Goal: Information Seeking & Learning: Check status

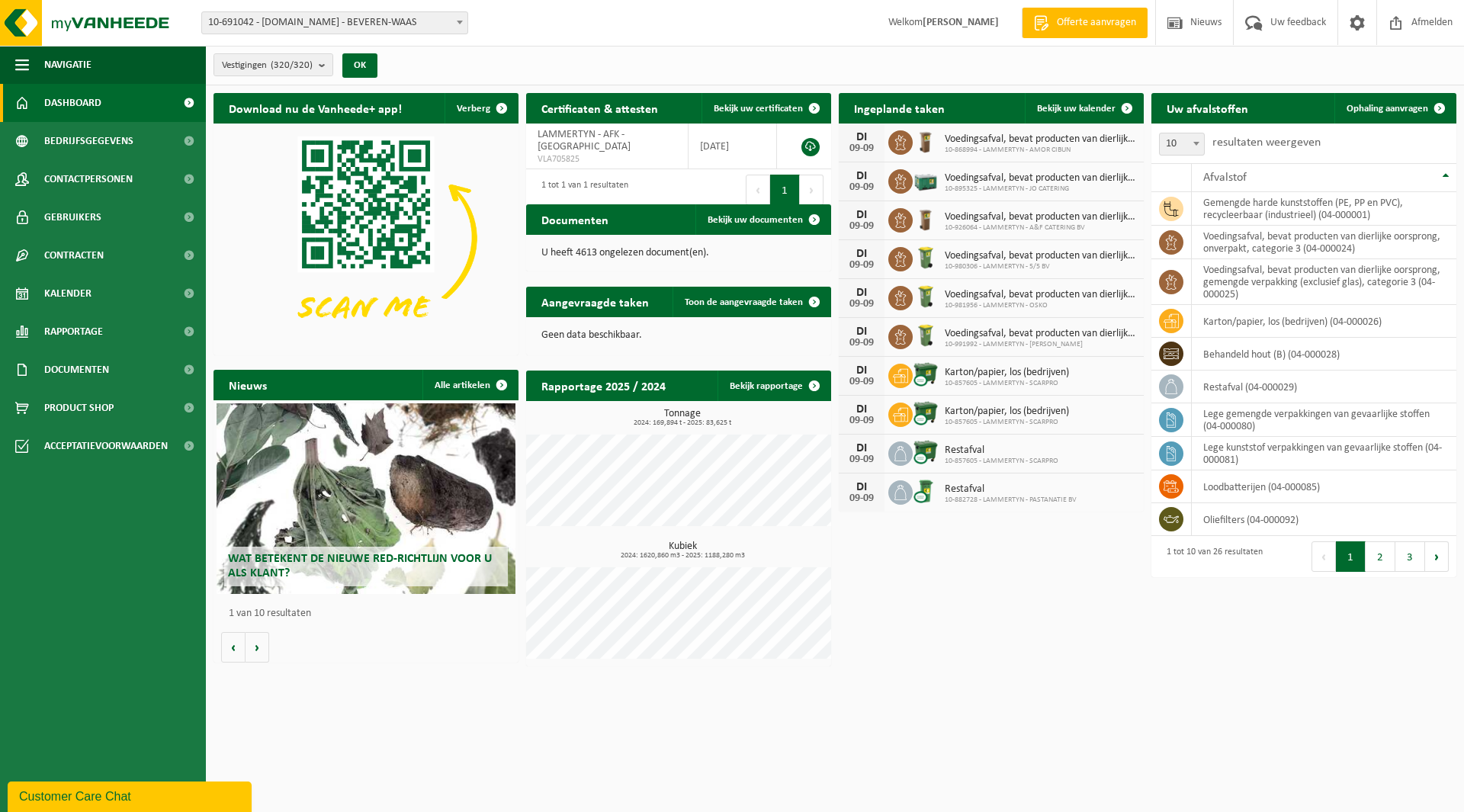
click at [343, 29] on span "10-691042 - [DOMAIN_NAME] - BEVEREN-WAAS" at bounding box center [334, 22] width 265 height 21
type input "herme"
select select "106899"
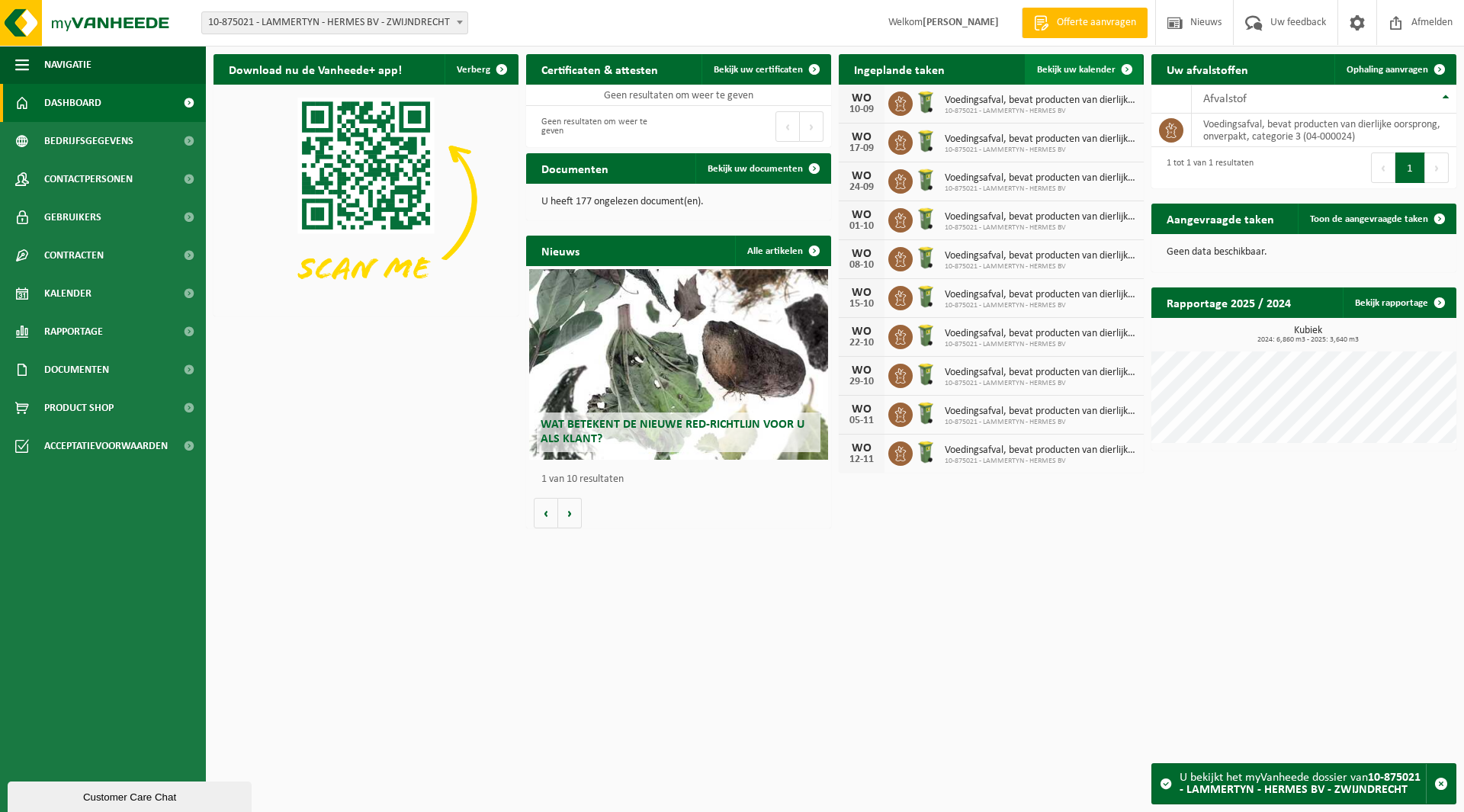
click at [1072, 74] on span "Bekijk uw kalender" at bounding box center [1077, 70] width 79 height 10
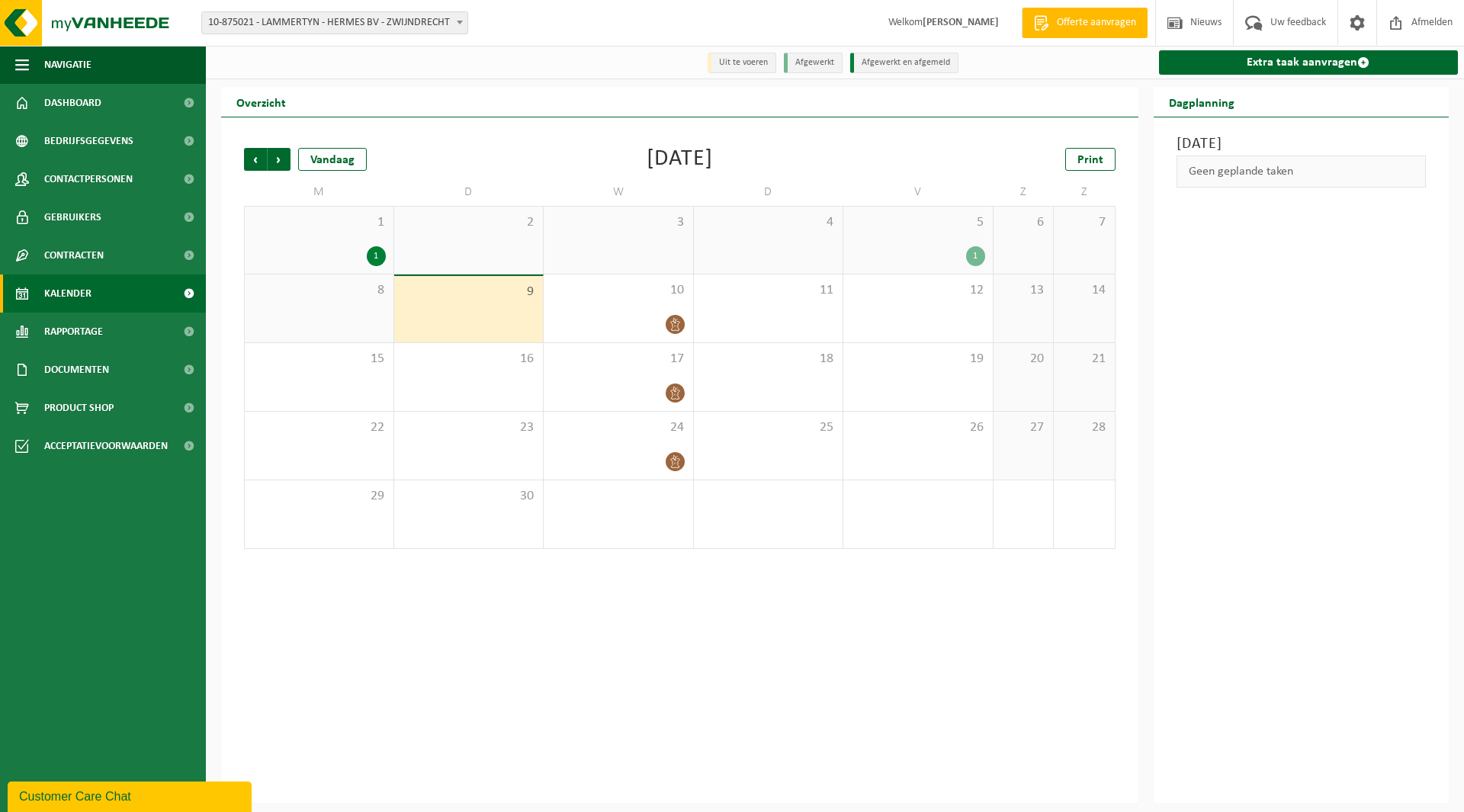
click at [343, 232] on div "1 1" at bounding box center [319, 240] width 149 height 67
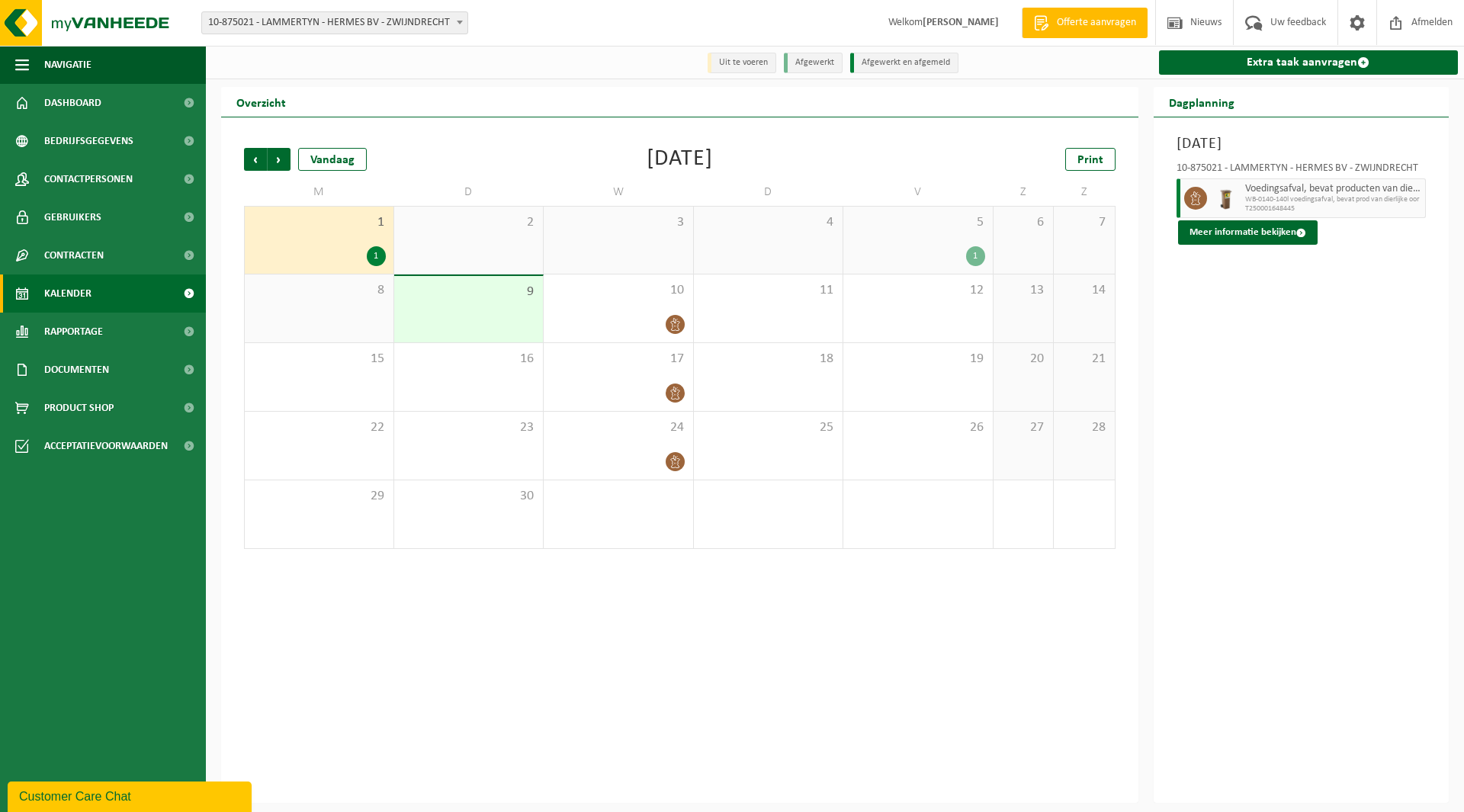
click at [243, 158] on div "Vorige Volgende Vandaag September 2025 Print M D W D V Z Z 1 1 2 3 4 5 1 6 7 8 …" at bounding box center [679, 348] width 887 height 432
click at [253, 160] on span "Vorige" at bounding box center [255, 159] width 23 height 23
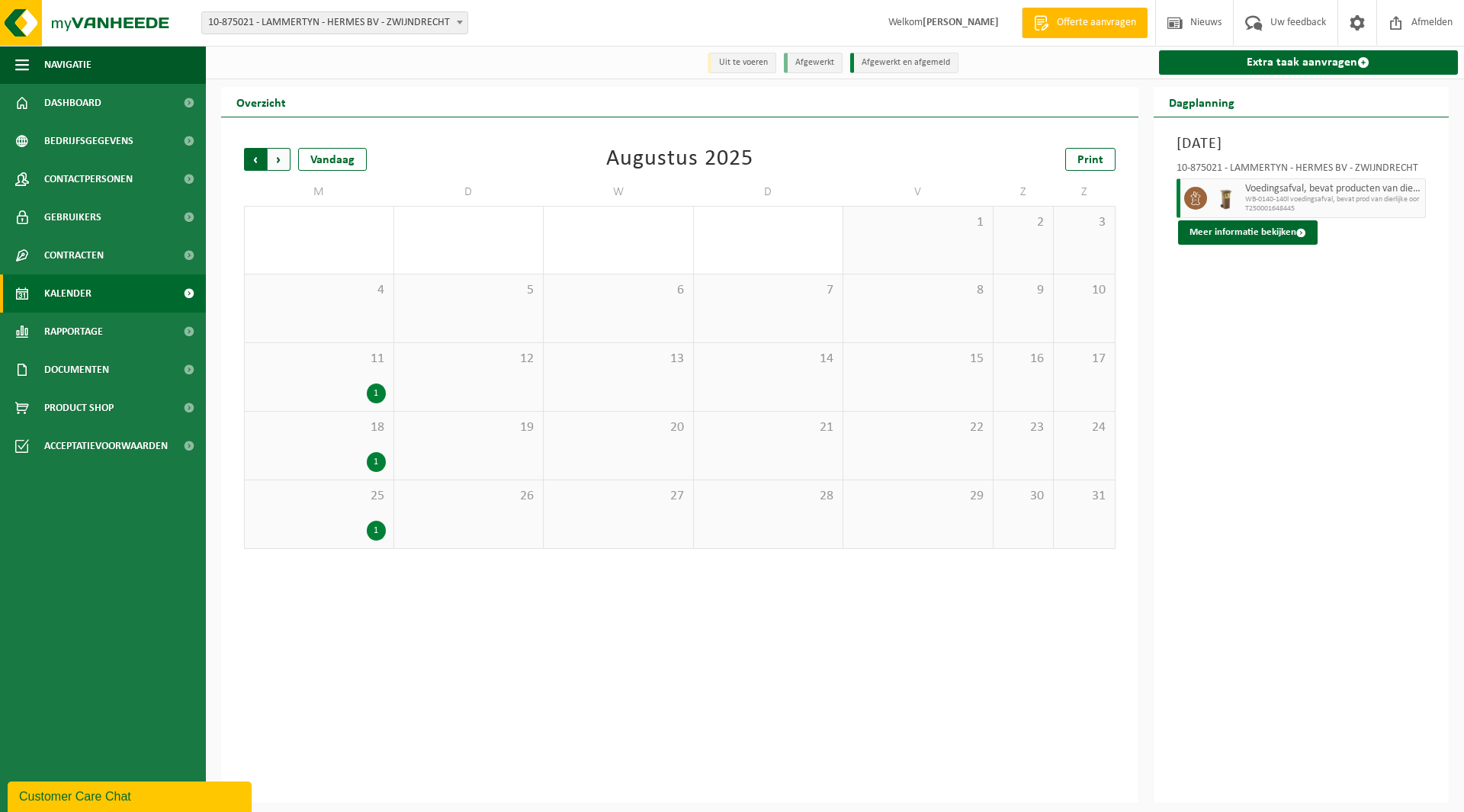
click at [277, 158] on span "Volgende" at bounding box center [279, 159] width 23 height 23
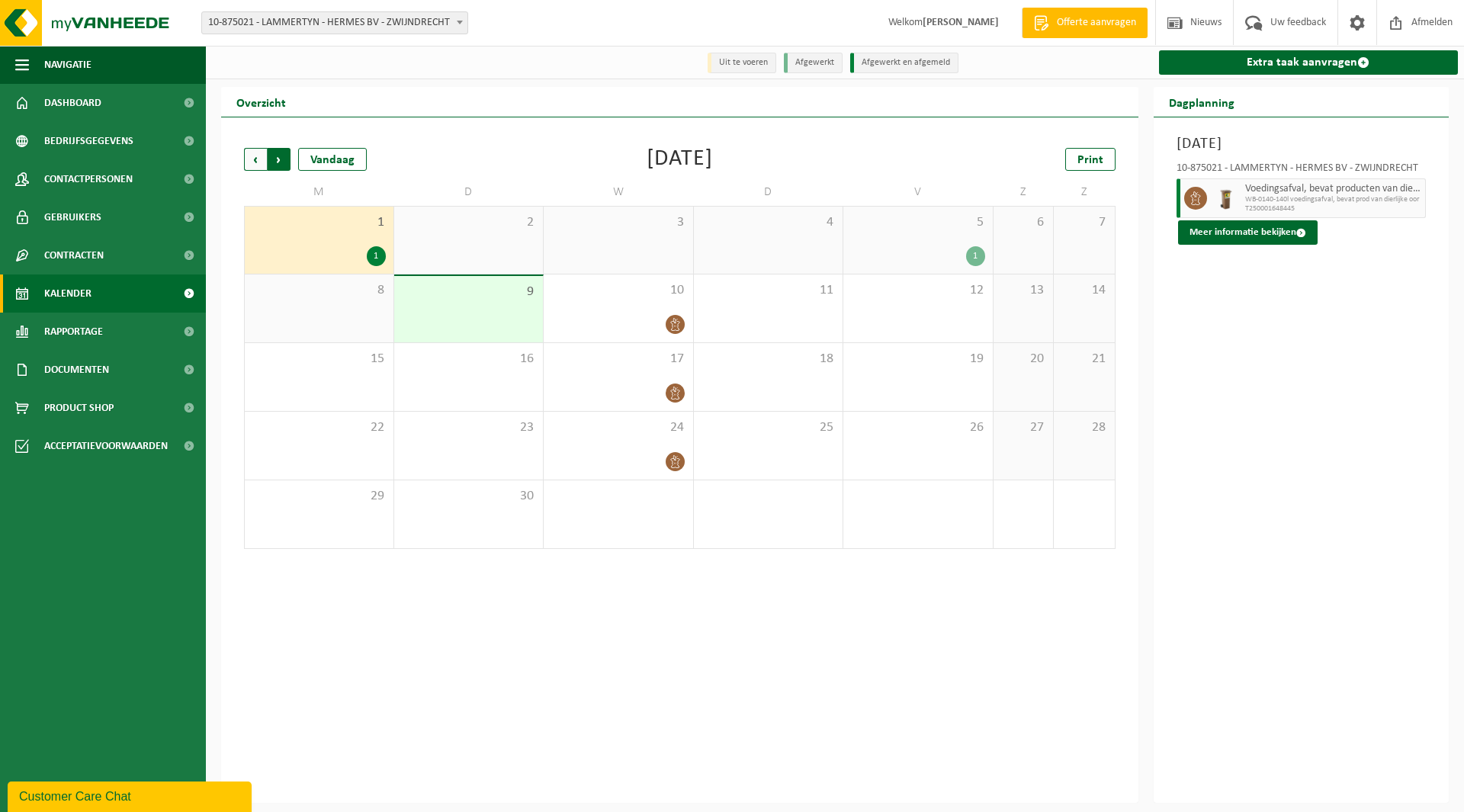
click at [258, 161] on span "Vorige" at bounding box center [255, 159] width 23 height 23
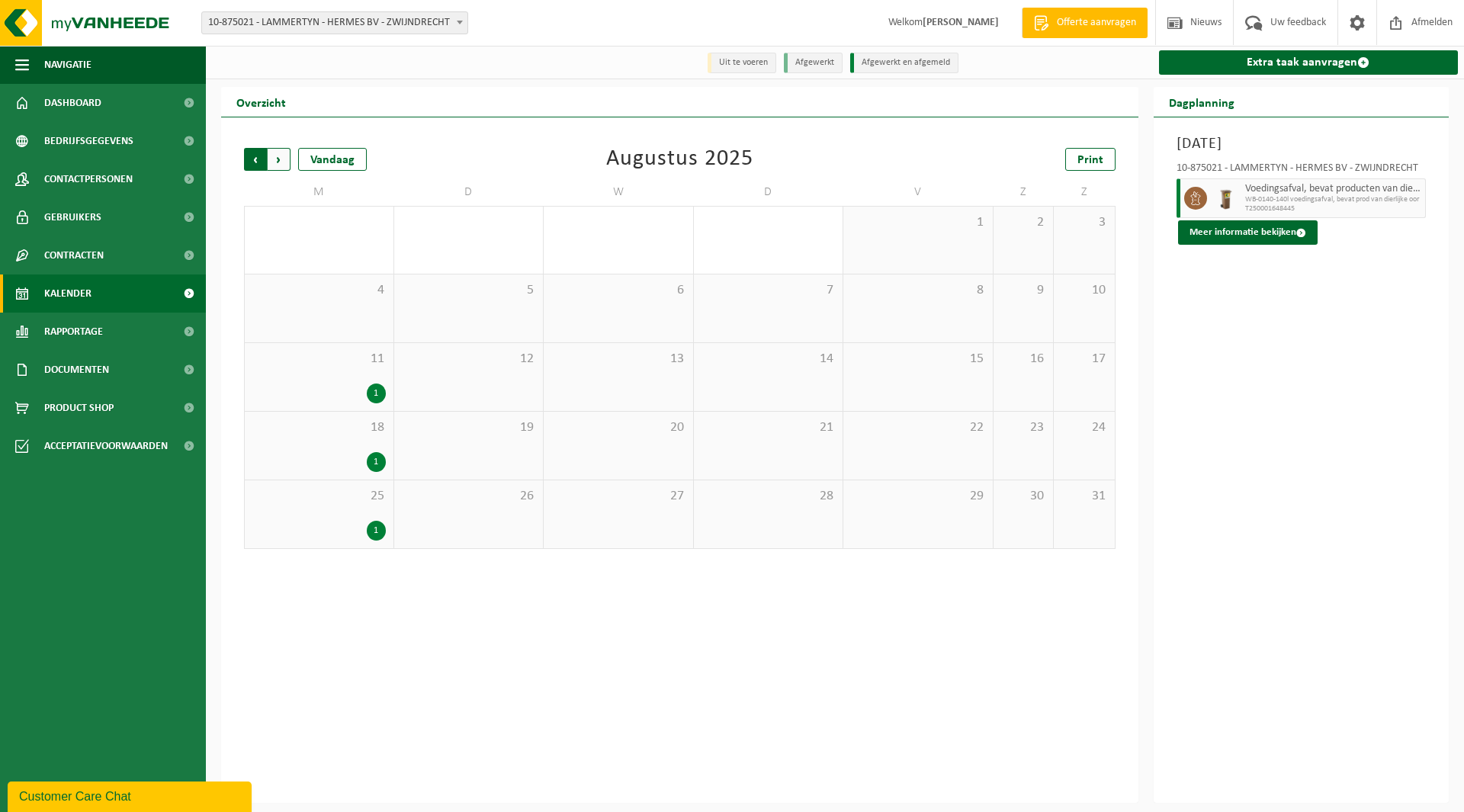
click at [286, 158] on span "Volgende" at bounding box center [279, 159] width 23 height 23
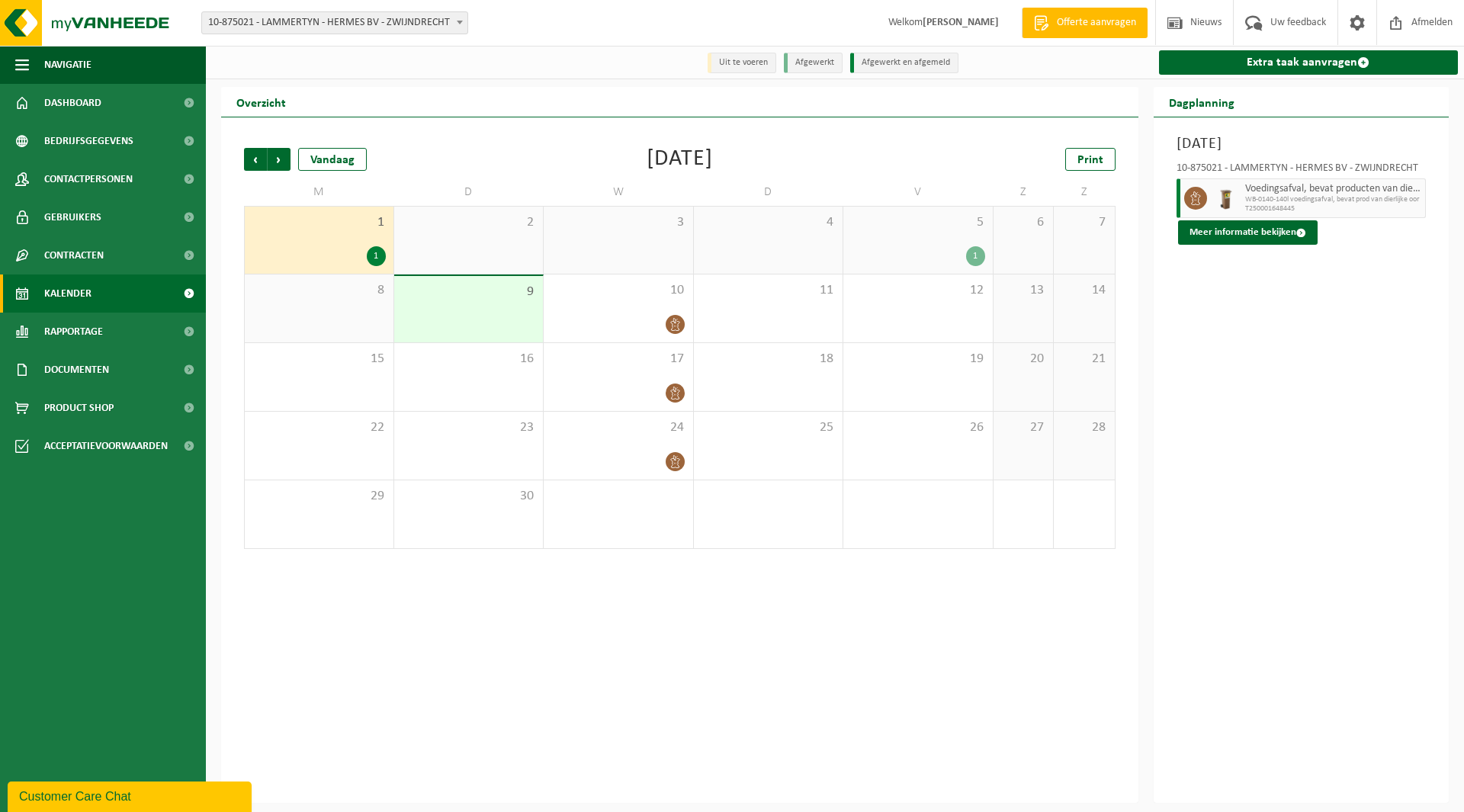
click at [458, 28] on span at bounding box center [460, 21] width 15 height 20
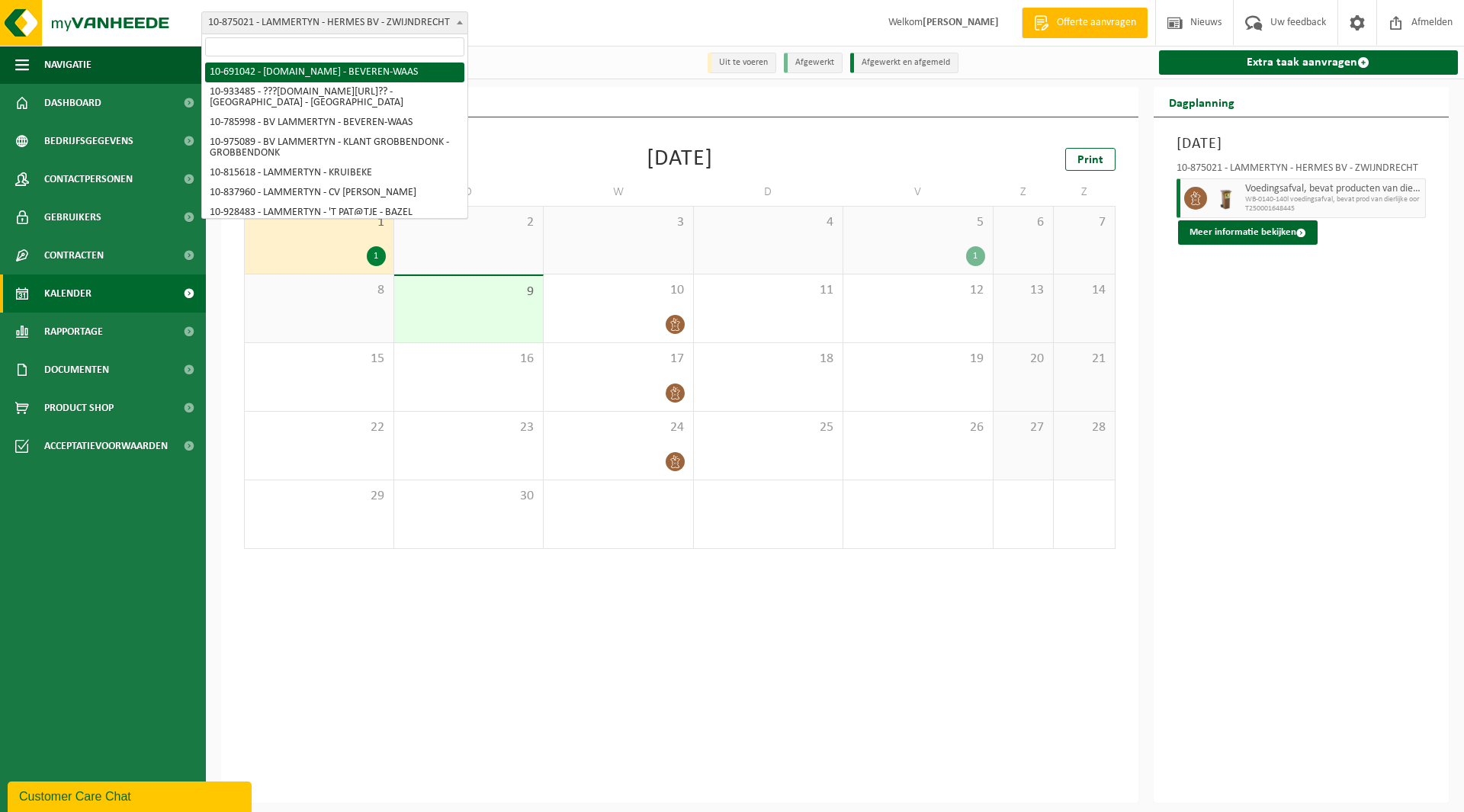
select select "3258"
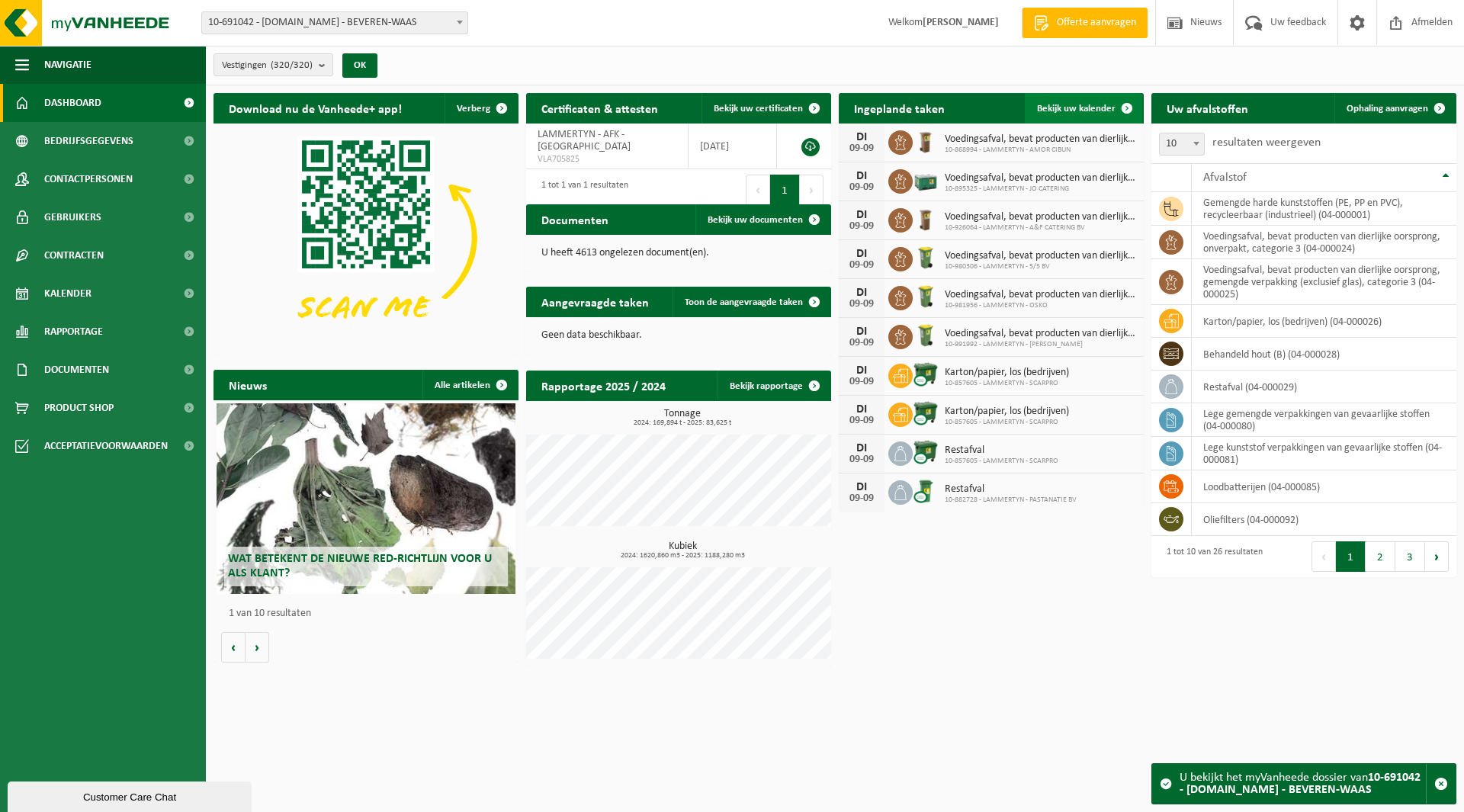
click at [1074, 116] on link "Bekijk uw kalender" at bounding box center [1083, 109] width 117 height 31
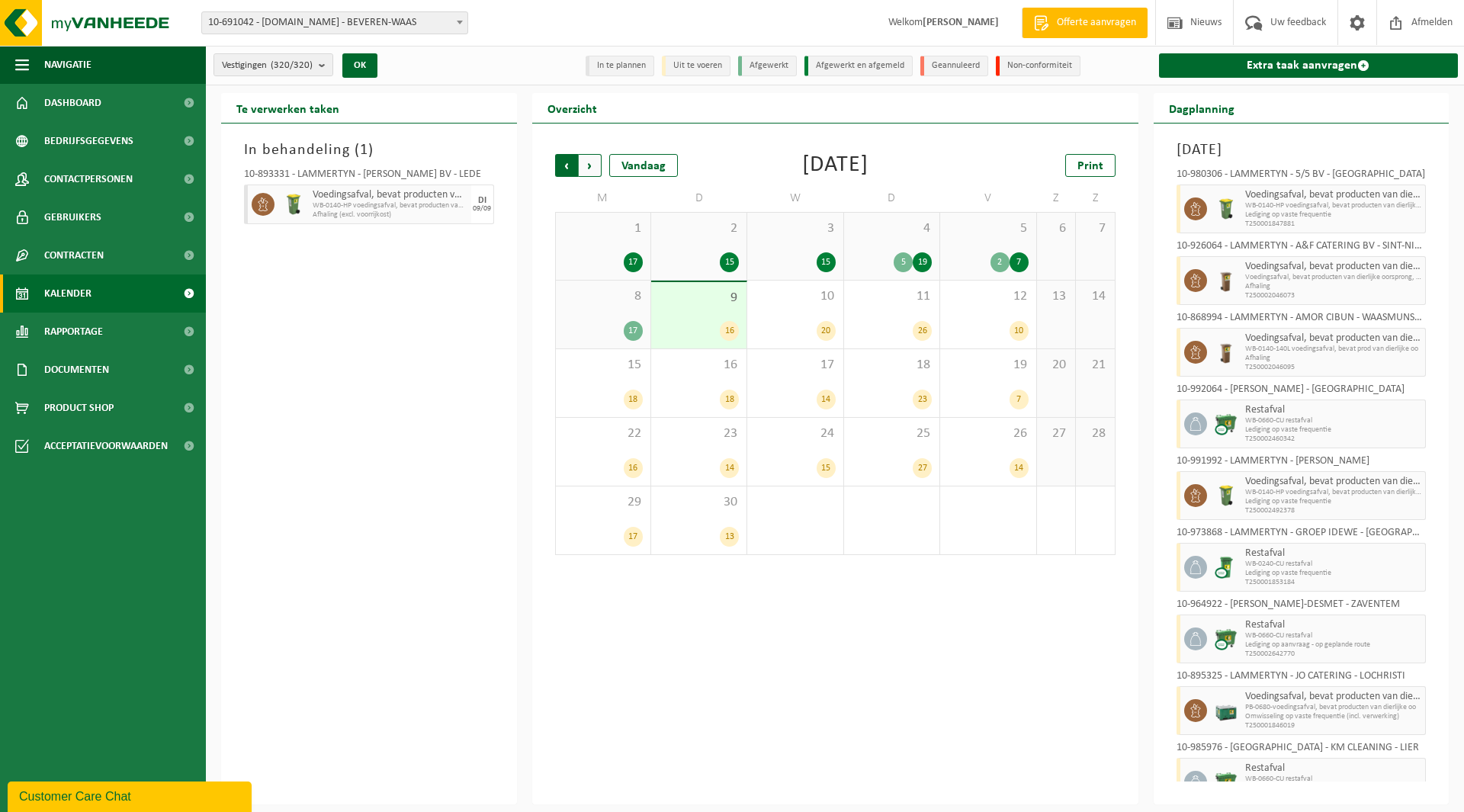
click at [595, 169] on span "Volgende" at bounding box center [590, 165] width 23 height 23
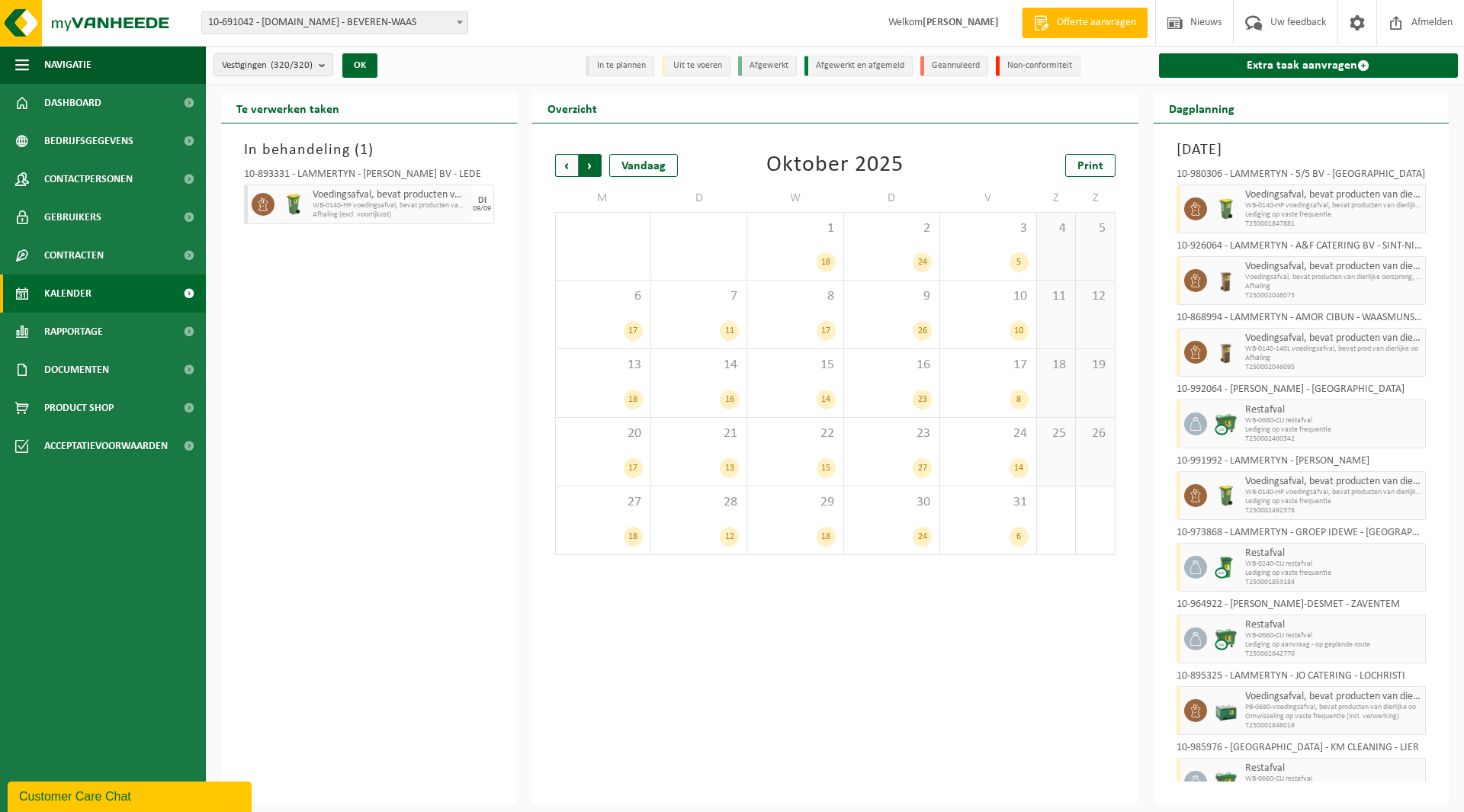
click at [571, 167] on span "Vorige" at bounding box center [566, 165] width 23 height 23
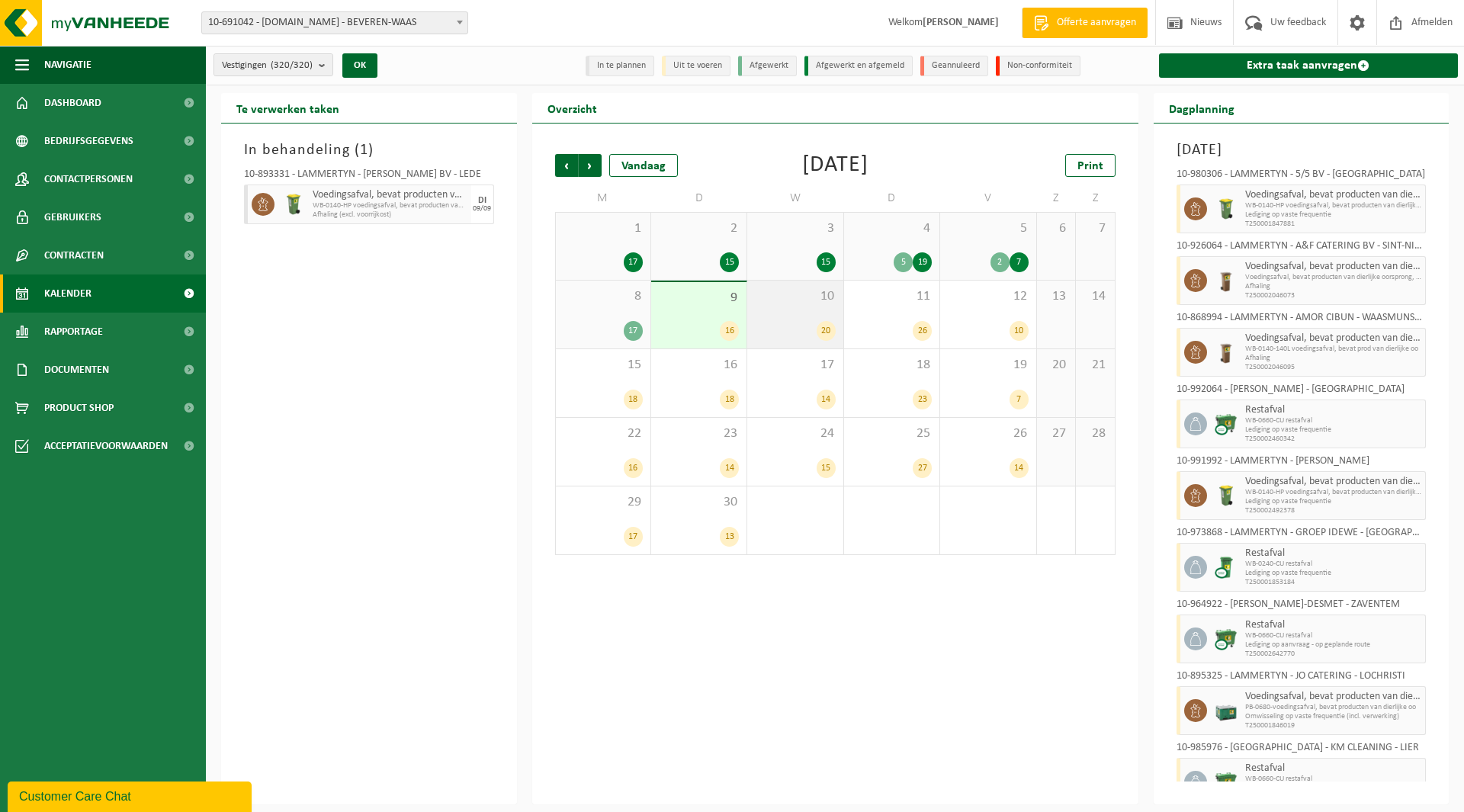
click at [809, 322] on div "20" at bounding box center [795, 330] width 80 height 20
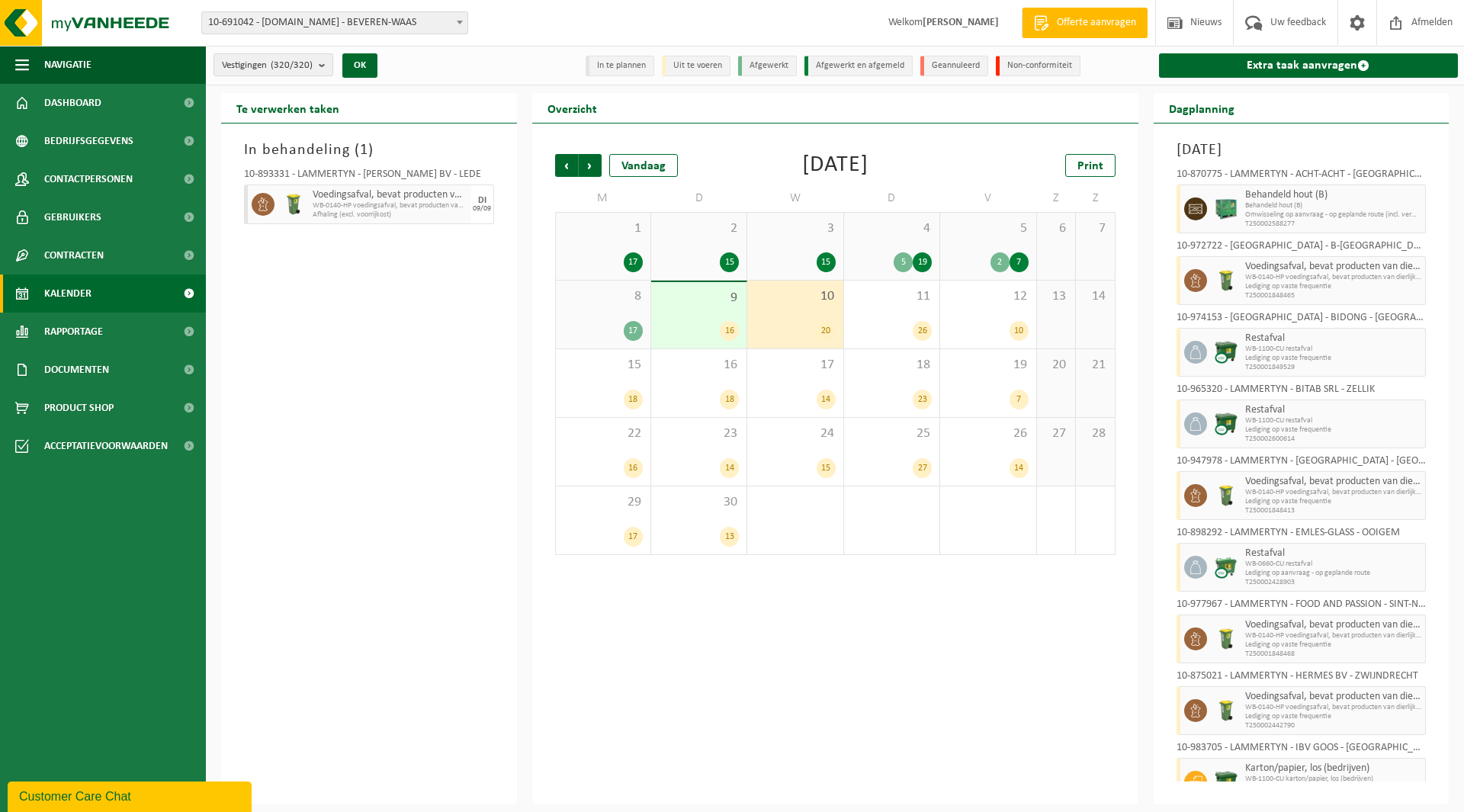
click at [331, 27] on span "10-691042 - [DOMAIN_NAME] - BEVEREN-WAAS" at bounding box center [334, 22] width 265 height 21
type input "ibv goos"
click at [333, 59] on span "ibv goos" at bounding box center [334, 46] width 265 height 25
select select "163387"
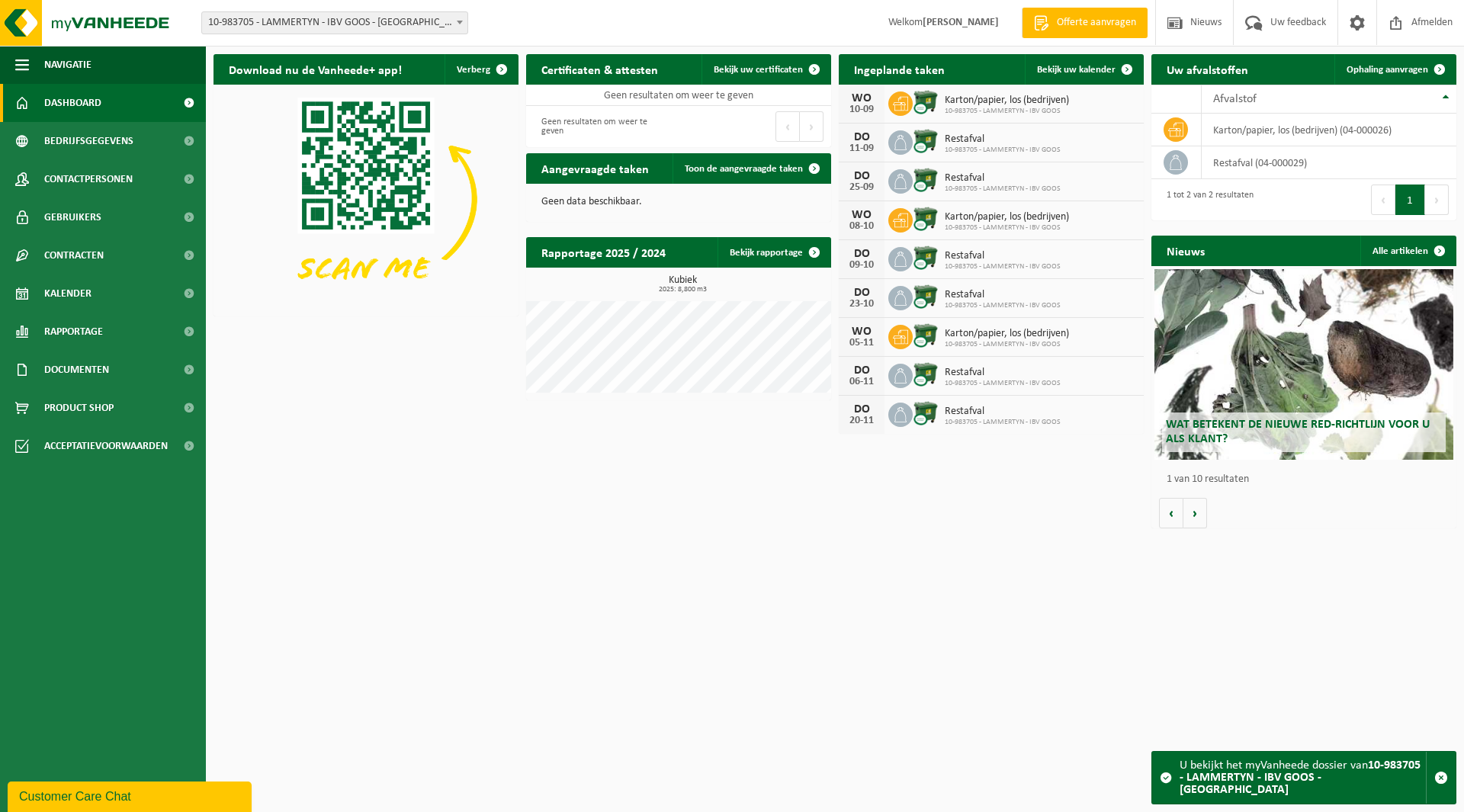
click at [292, 32] on span "10-983705 - LAMMERTYN - IBV GOOS - [GEOGRAPHIC_DATA]" at bounding box center [334, 22] width 265 height 21
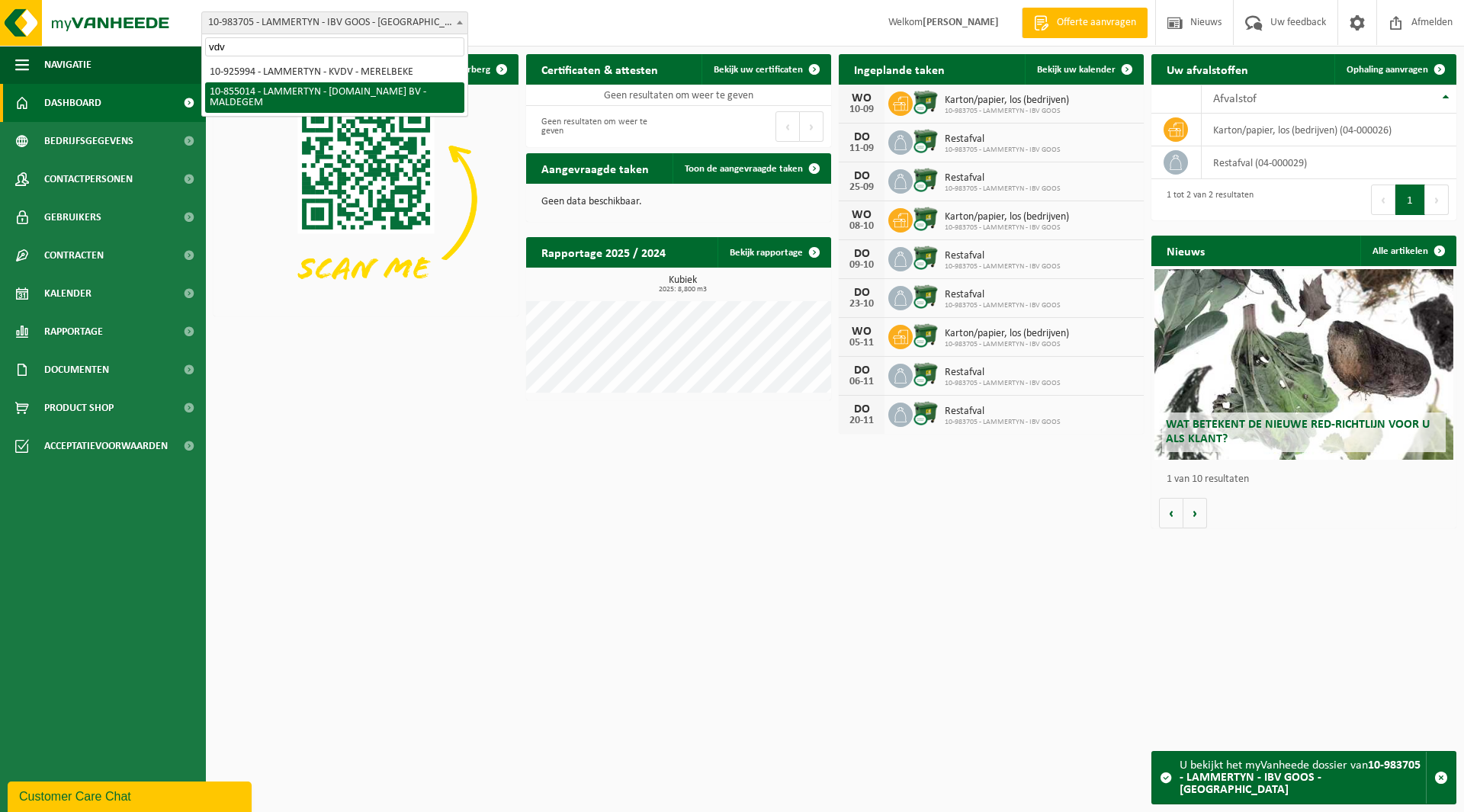
type input "vdv"
select select "98099"
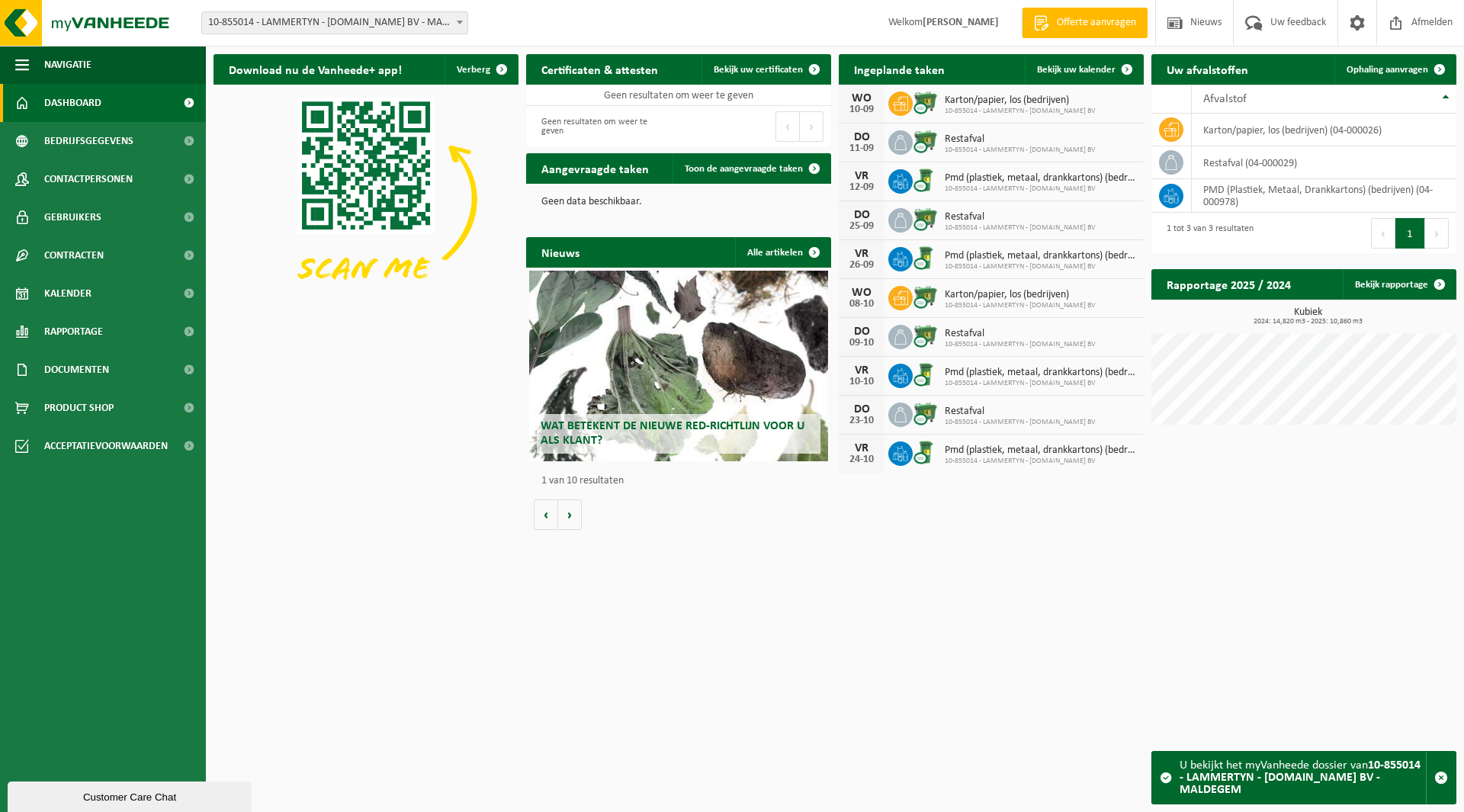
click at [274, 24] on span "10-855014 - LAMMERTYN - [DOMAIN_NAME] BV - MALDEGEM" at bounding box center [334, 22] width 265 height 21
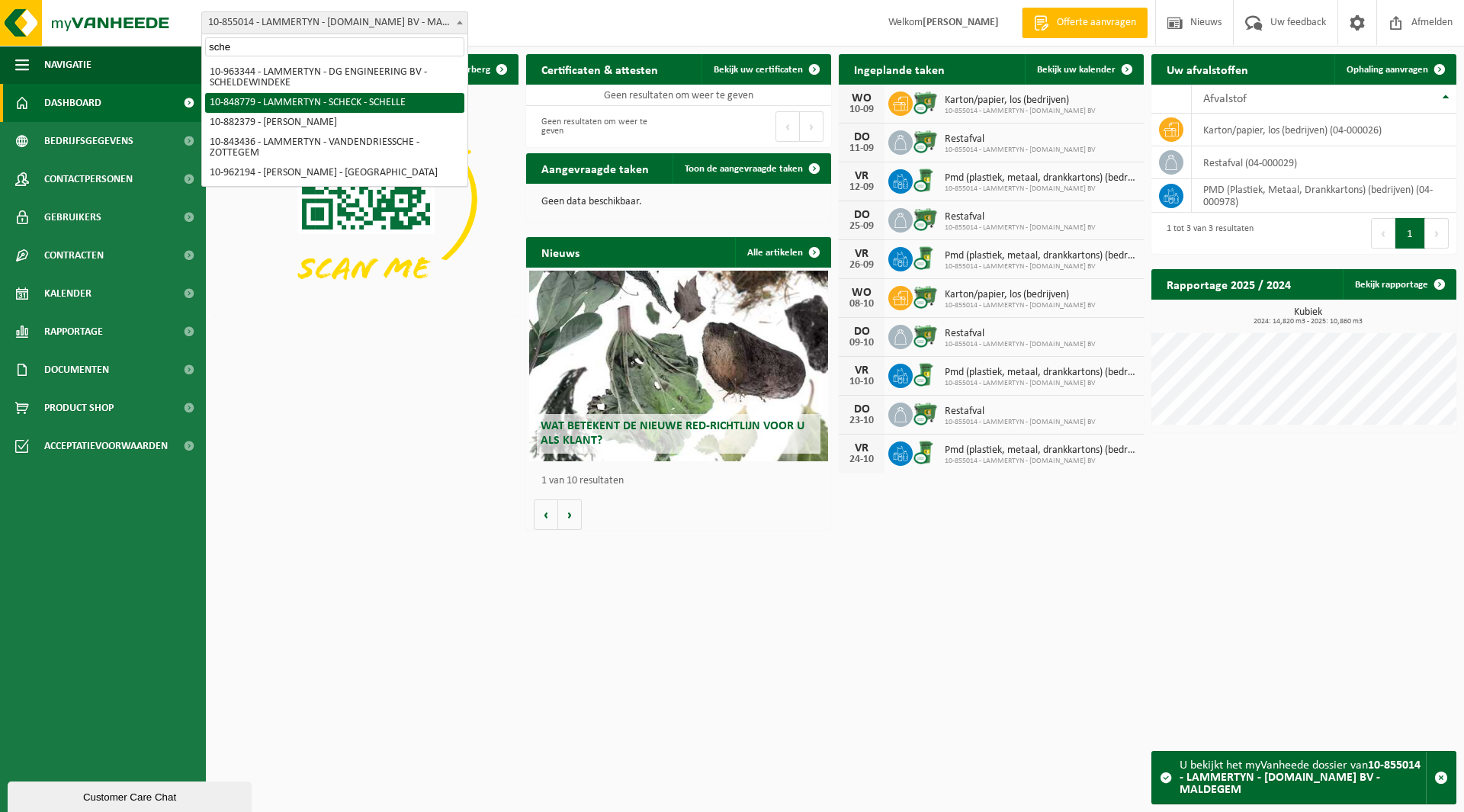
type input "sche"
select select "112346"
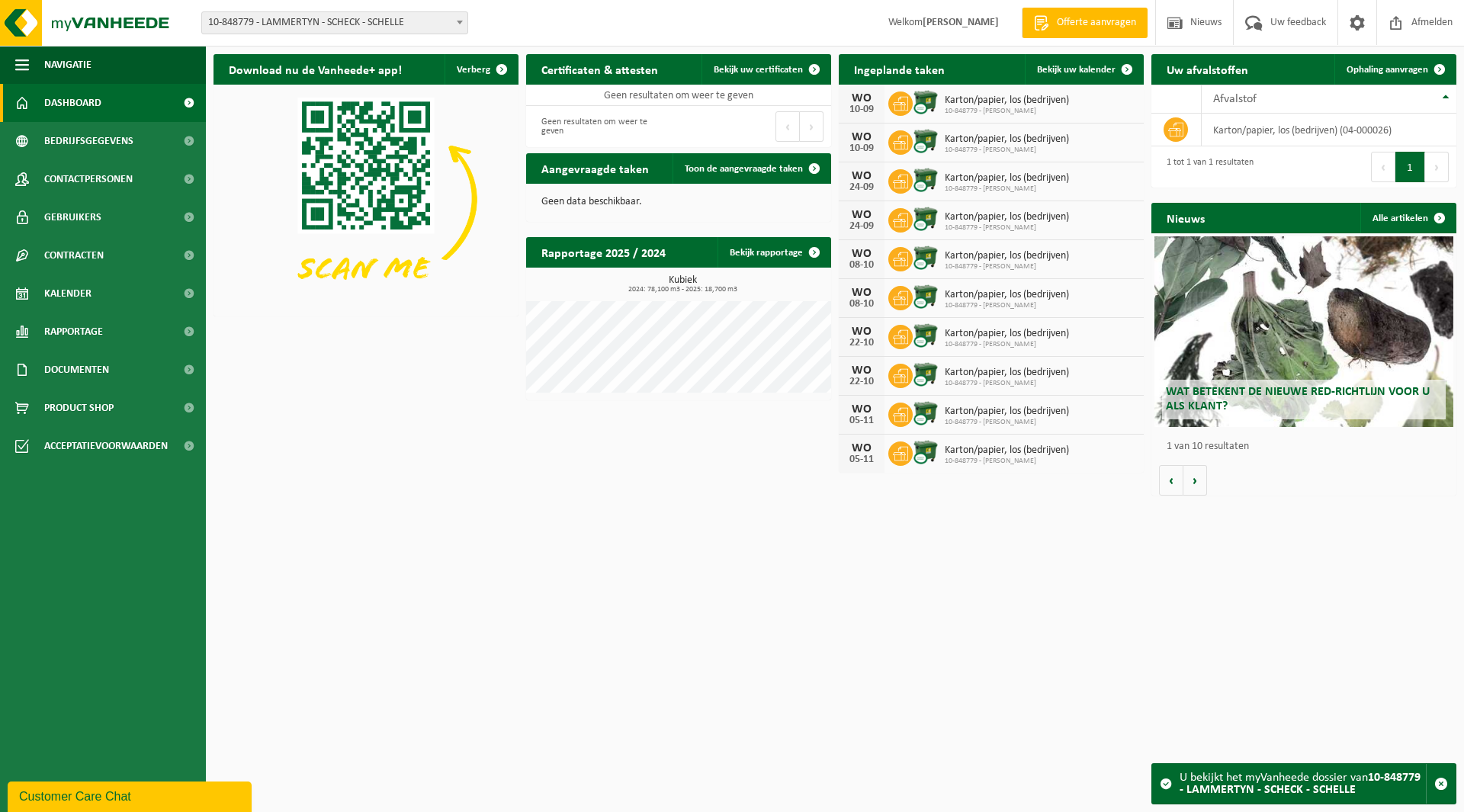
click at [302, 21] on span "10-848779 - LAMMERTYN - SCHECK - SCHELLE" at bounding box center [334, 22] width 265 height 21
type input "bidon"
select select "157416"
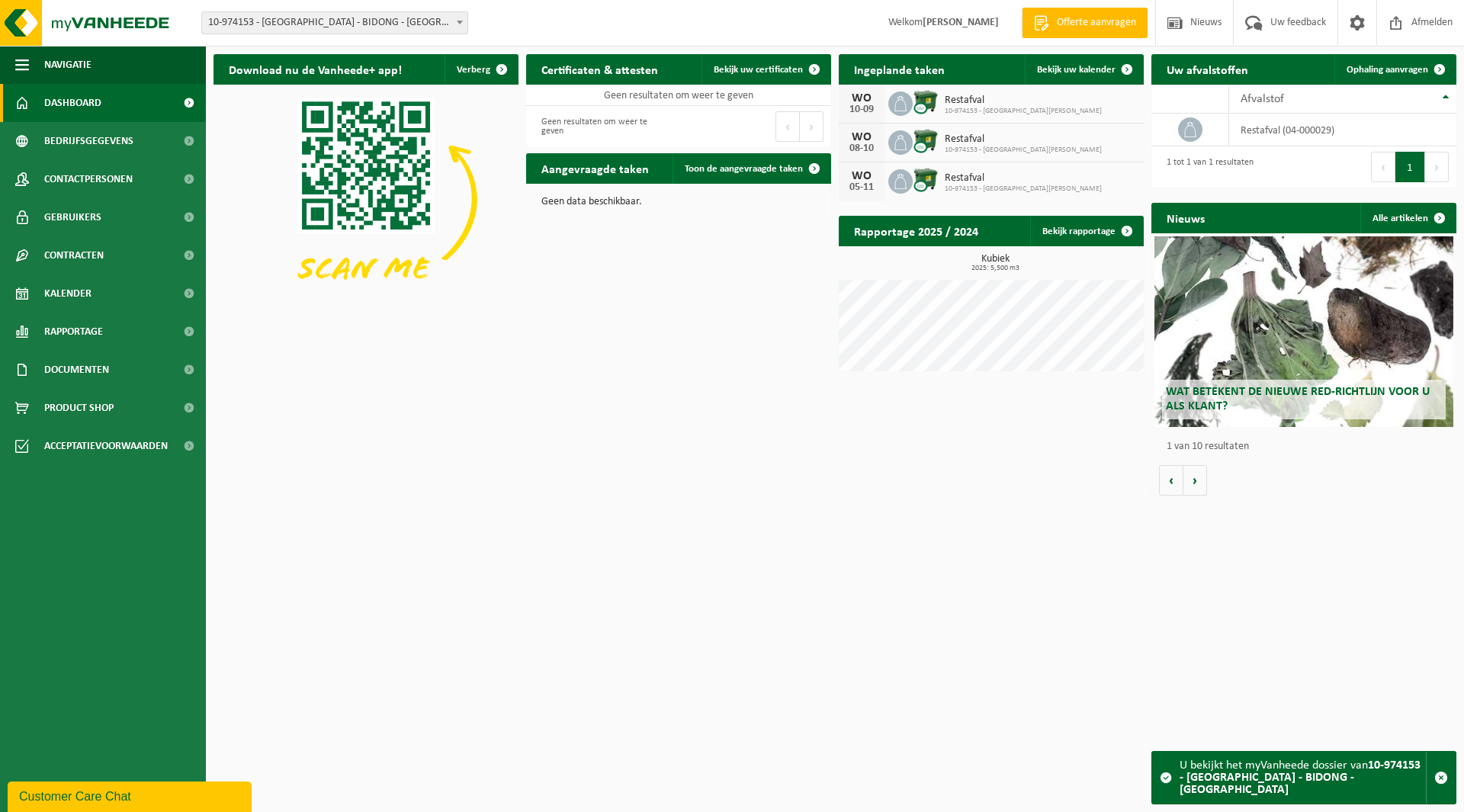
click at [376, 23] on span "10-974153 - [GEOGRAPHIC_DATA] - BIDONG - [GEOGRAPHIC_DATA]" at bounding box center [334, 22] width 265 height 21
type input "emle"
select select "118097"
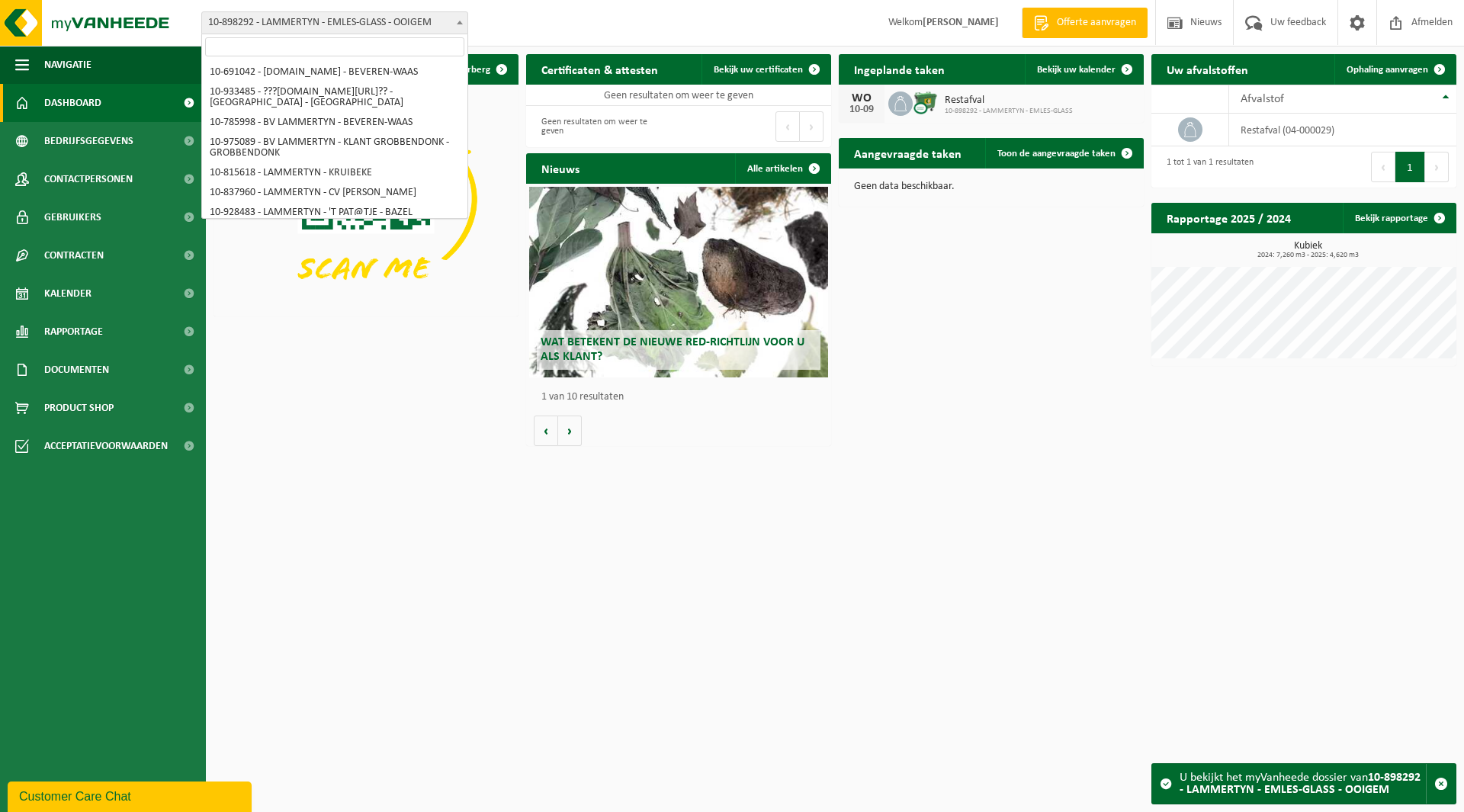
click at [279, 16] on span "10-898292 - LAMMERTYN - EMLES-GLASS - OOIGEM" at bounding box center [334, 22] width 265 height 21
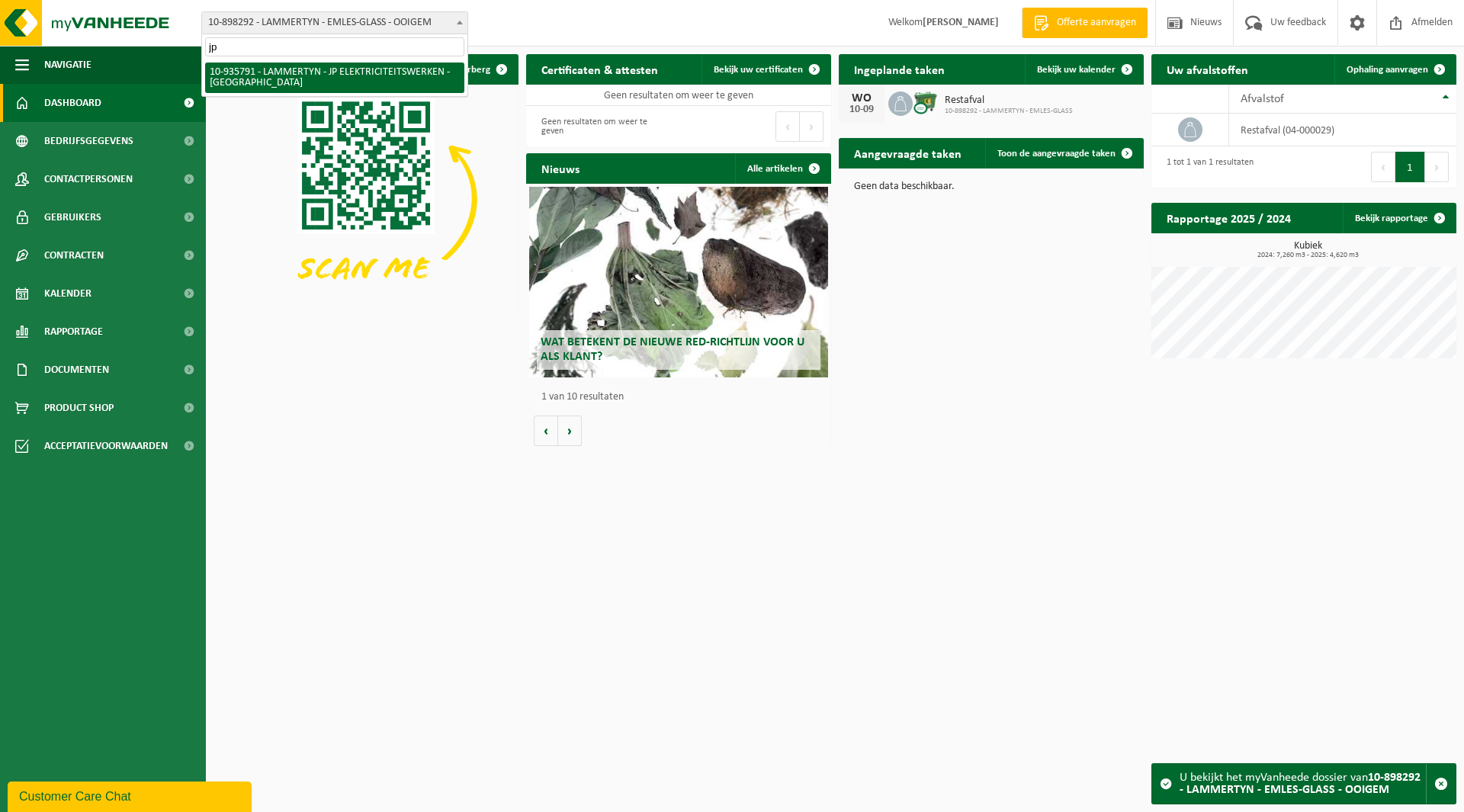
type input "jp"
select select "136786"
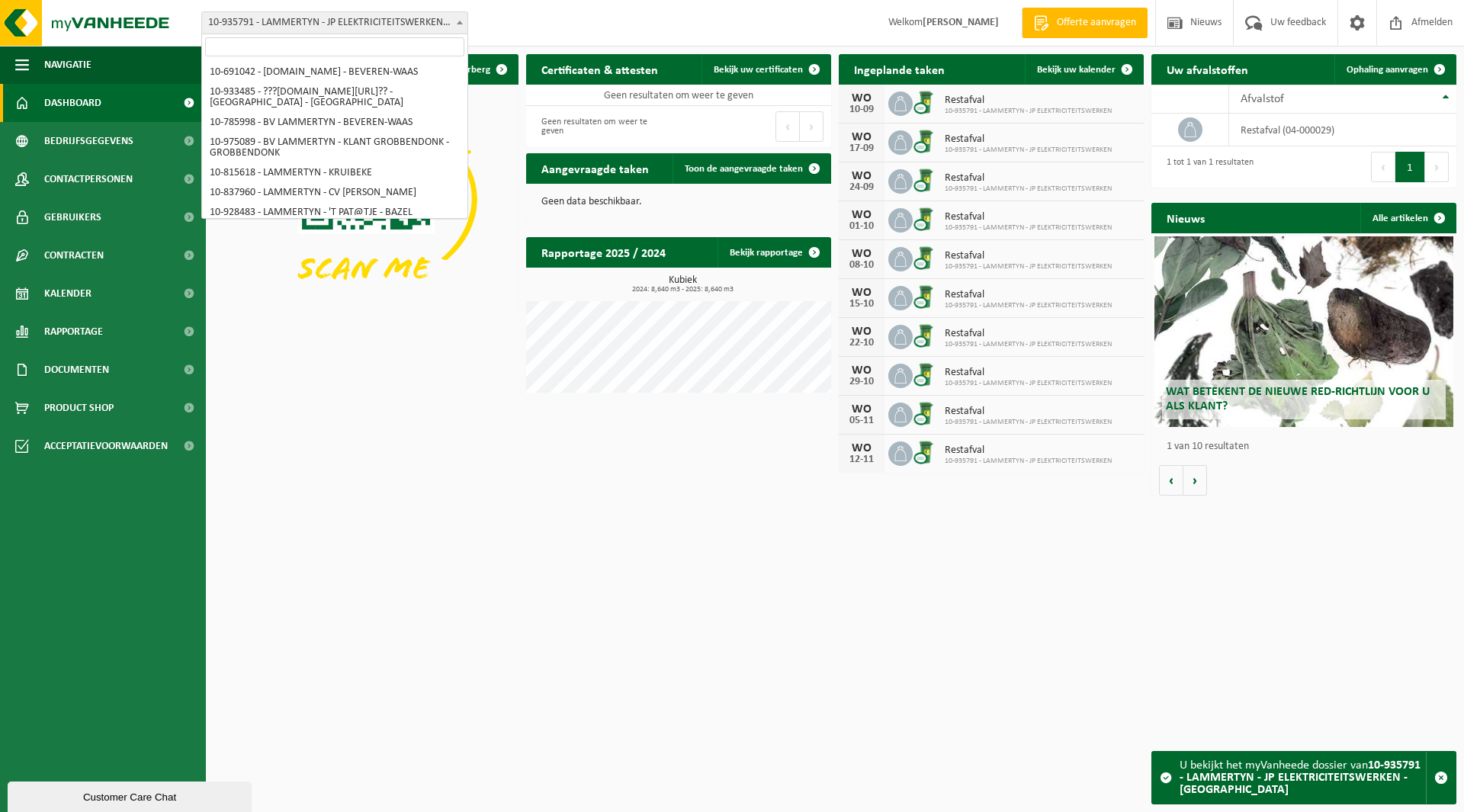
click at [342, 25] on span "10-935791 - LAMMERTYN - JP ELEKTRICITEITSWERKEN - [GEOGRAPHIC_DATA]" at bounding box center [334, 22] width 265 height 21
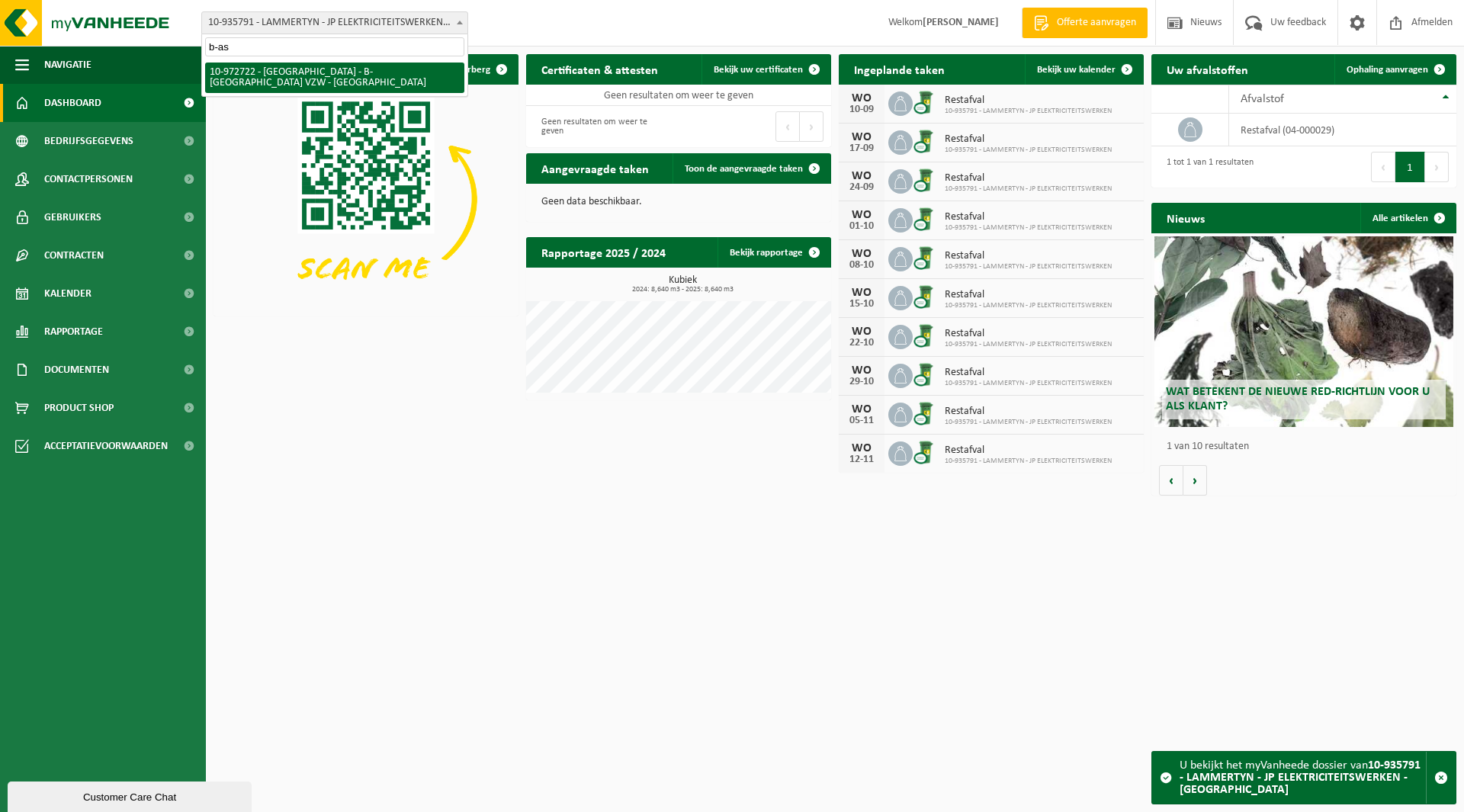
type input "b-as"
select select "156568"
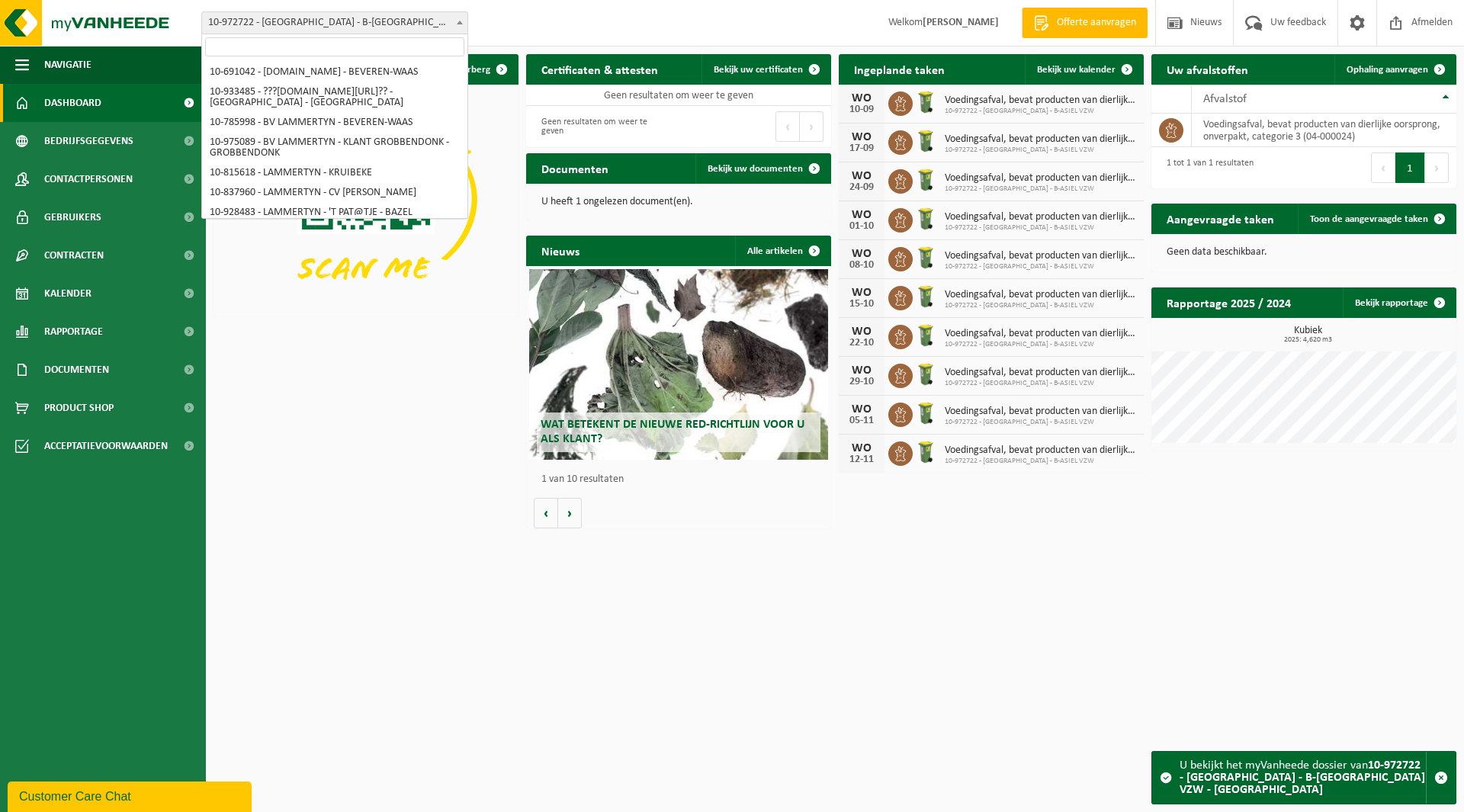
click at [304, 23] on span "10-972722 - [GEOGRAPHIC_DATA] - B-[GEOGRAPHIC_DATA] VZW - [GEOGRAPHIC_DATA]" at bounding box center [334, 22] width 265 height 21
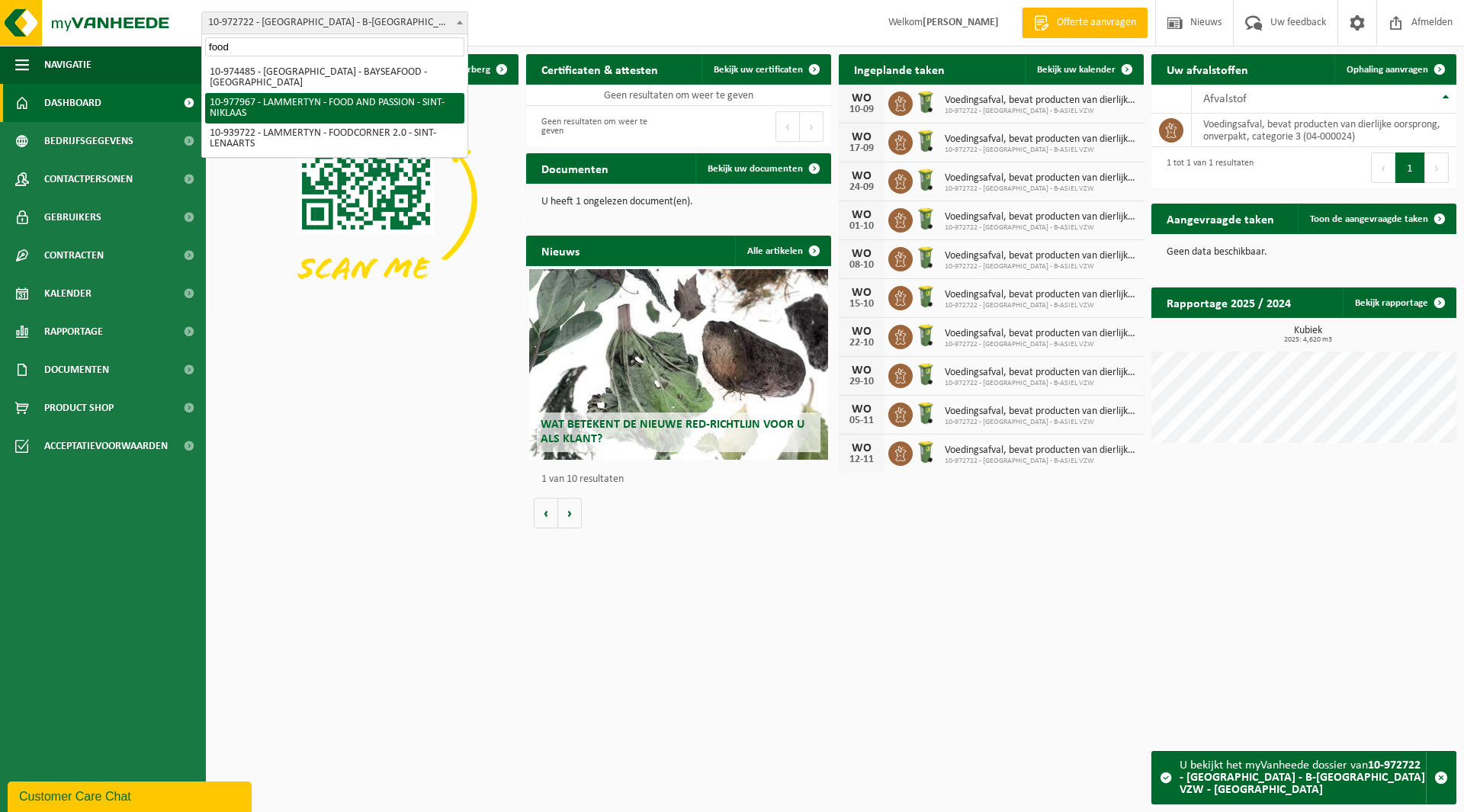
type input "food"
select select "159802"
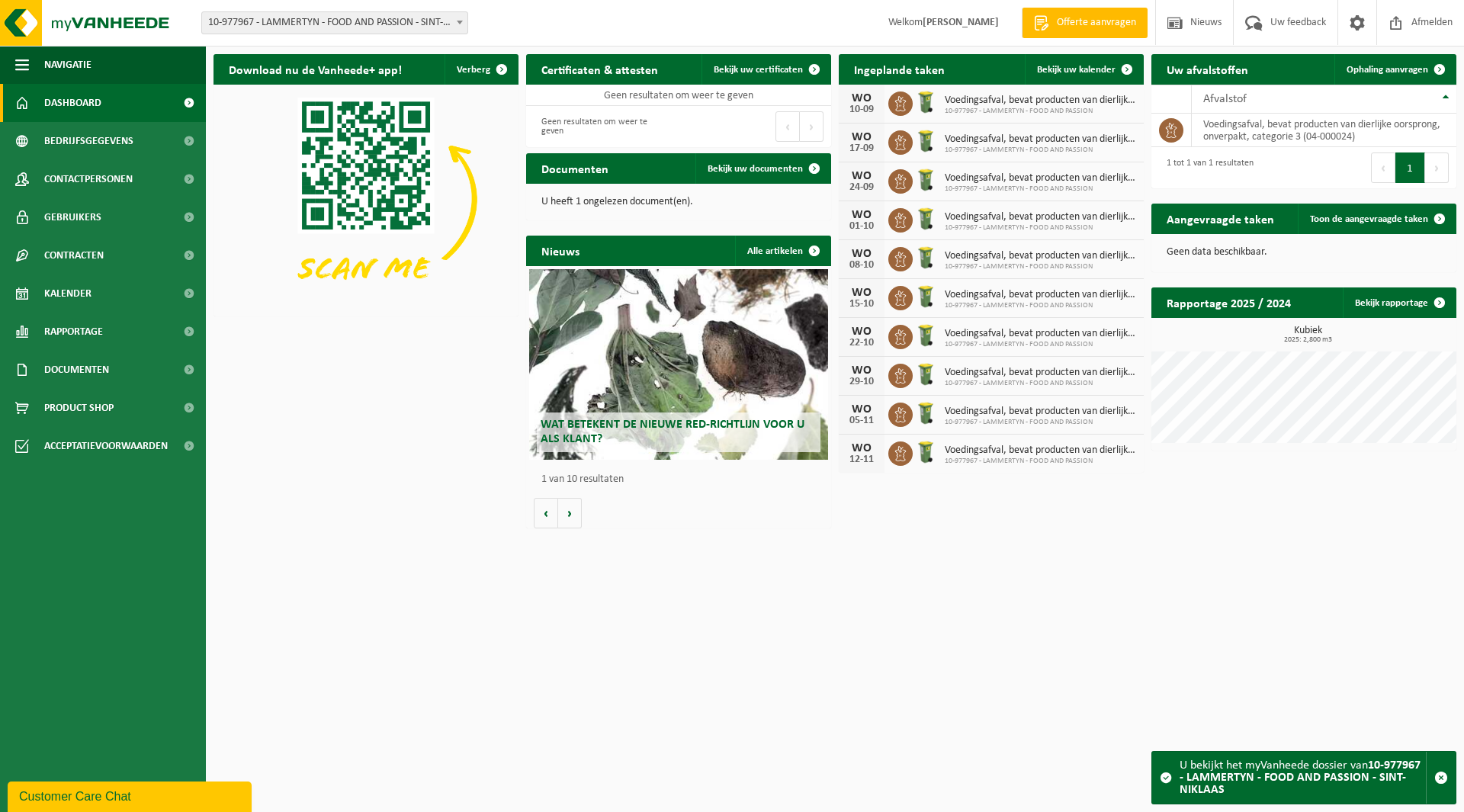
click at [311, 26] on span "10-977967 - LAMMERTYN - FOOD AND PASSION - SINT-NIKLAAS" at bounding box center [334, 22] width 265 height 21
type input "lumi"
select select "137377"
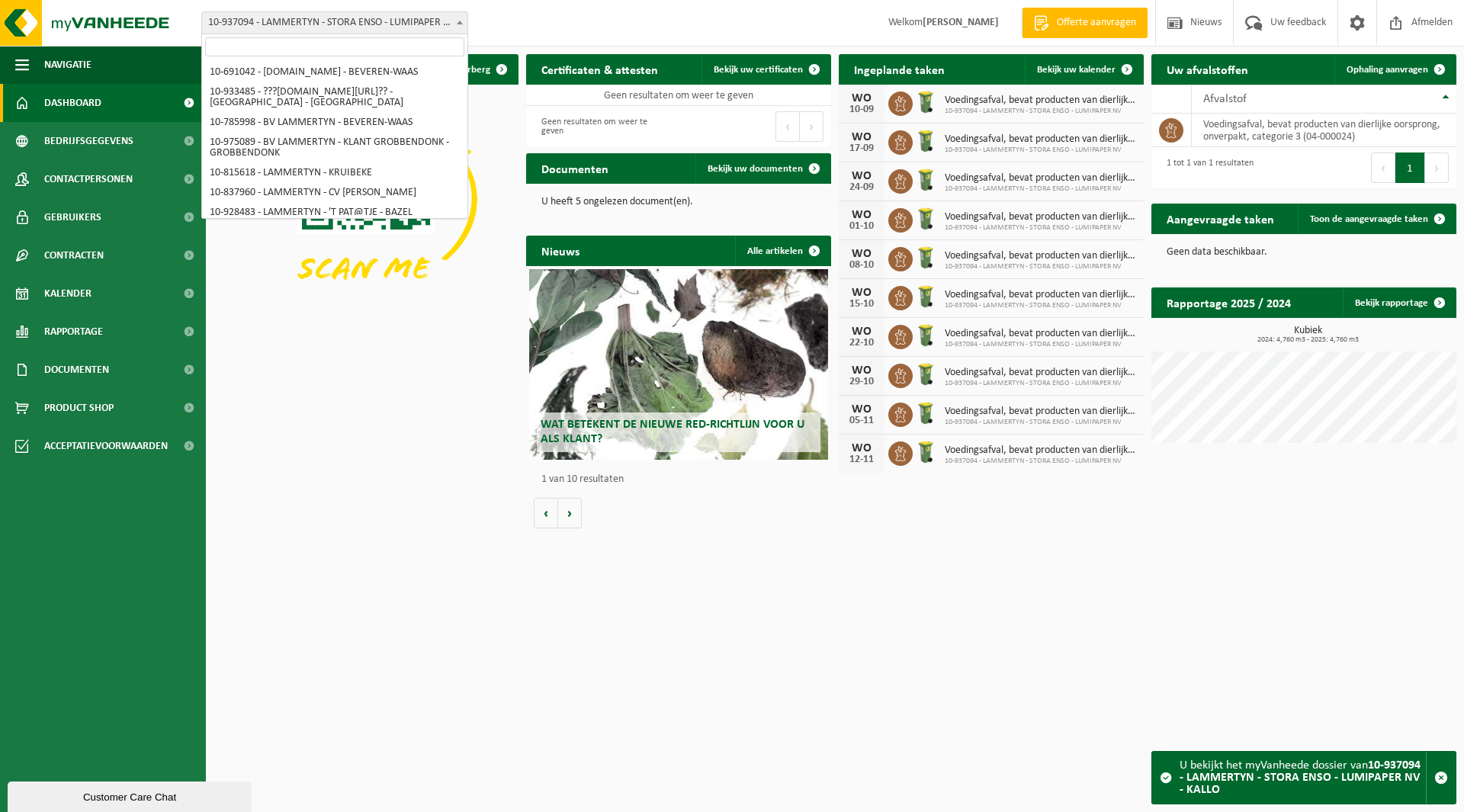
click at [338, 32] on span "10-937094 - LAMMERTYN - STORA ENSO - LUMIPAPER NV - KALLO" at bounding box center [334, 22] width 265 height 21
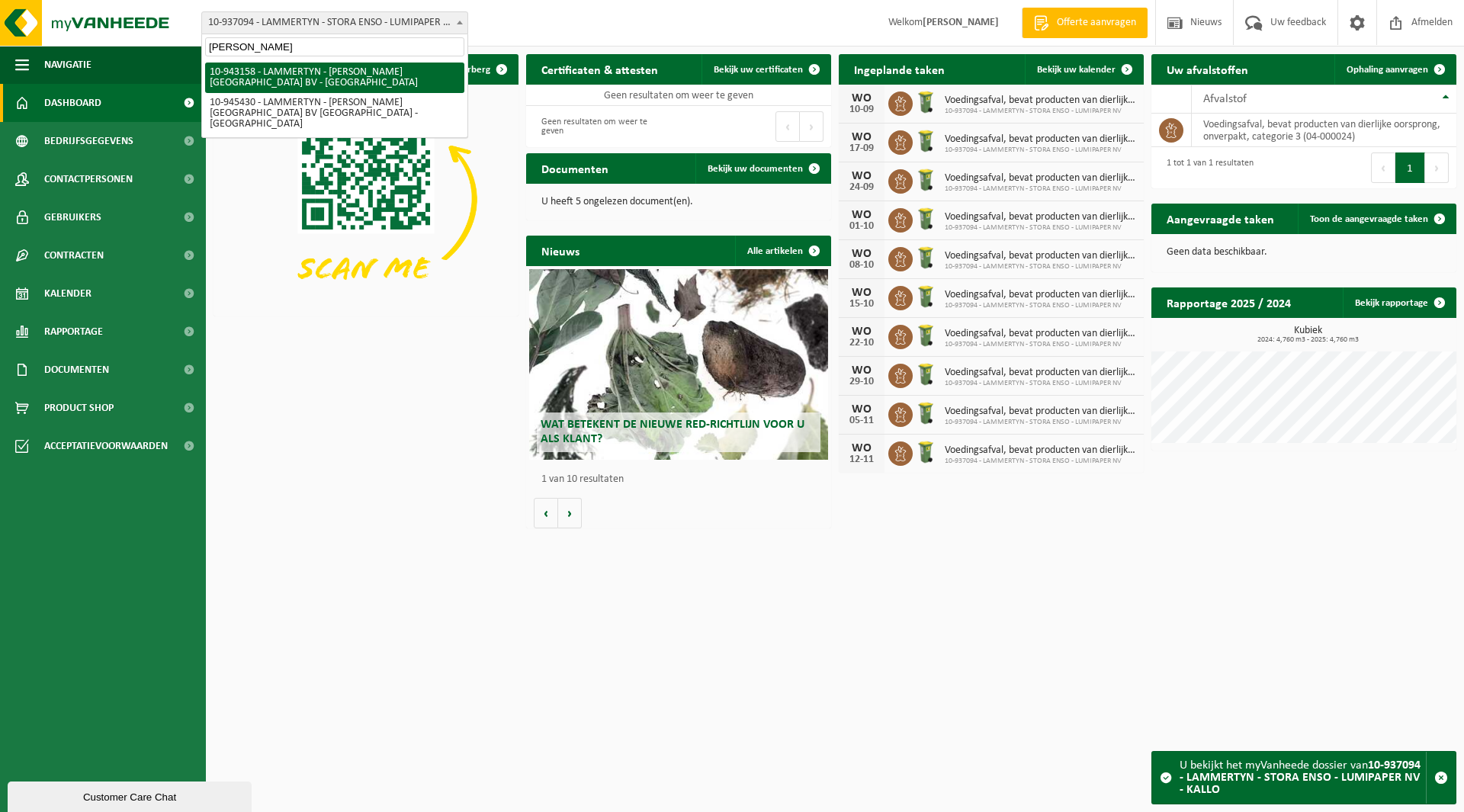
type input "[PERSON_NAME]"
select select "140209"
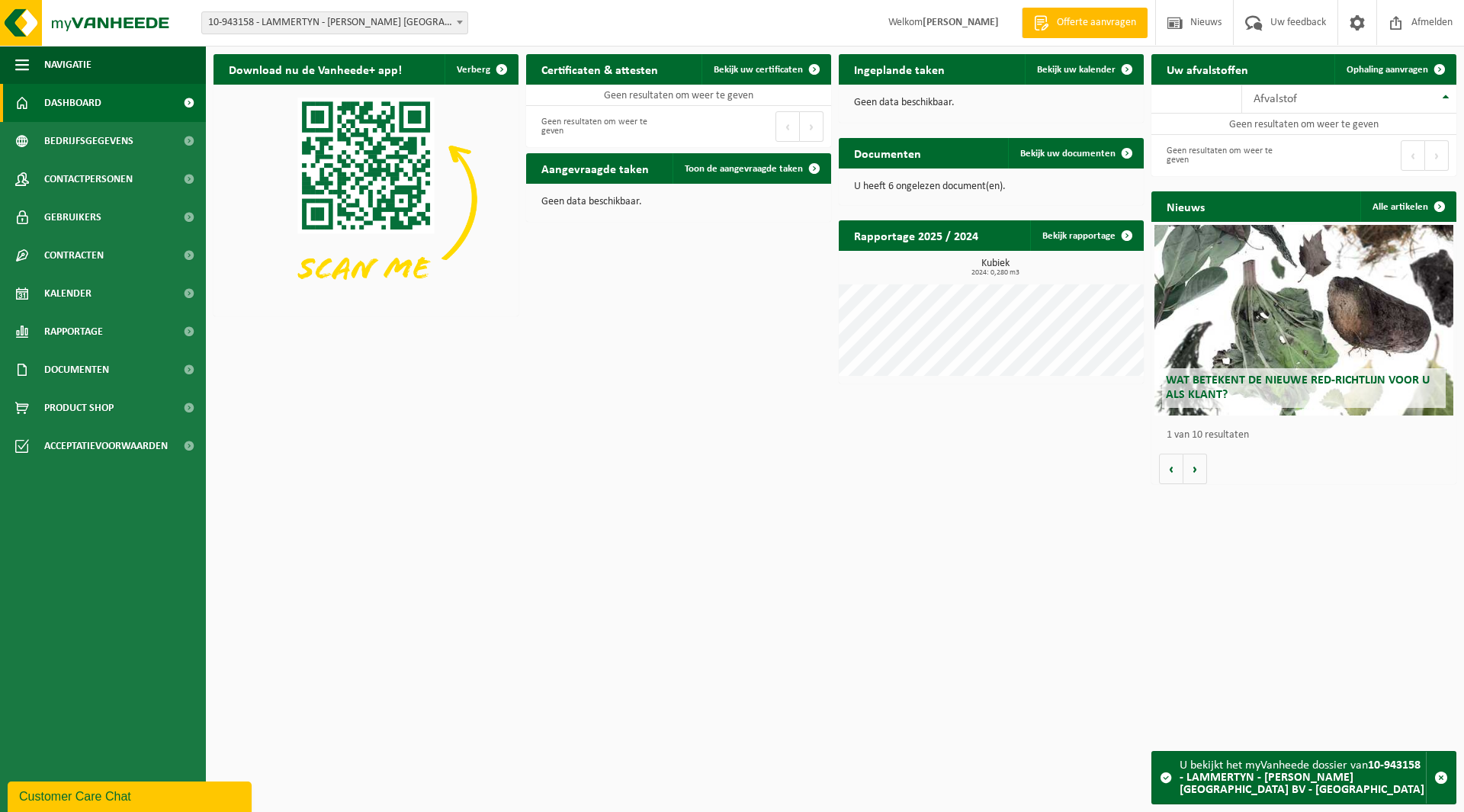
click at [323, 26] on span "10-943158 - LAMMERTYN - [PERSON_NAME] [GEOGRAPHIC_DATA] BV - [GEOGRAPHIC_DATA]" at bounding box center [334, 22] width 265 height 21
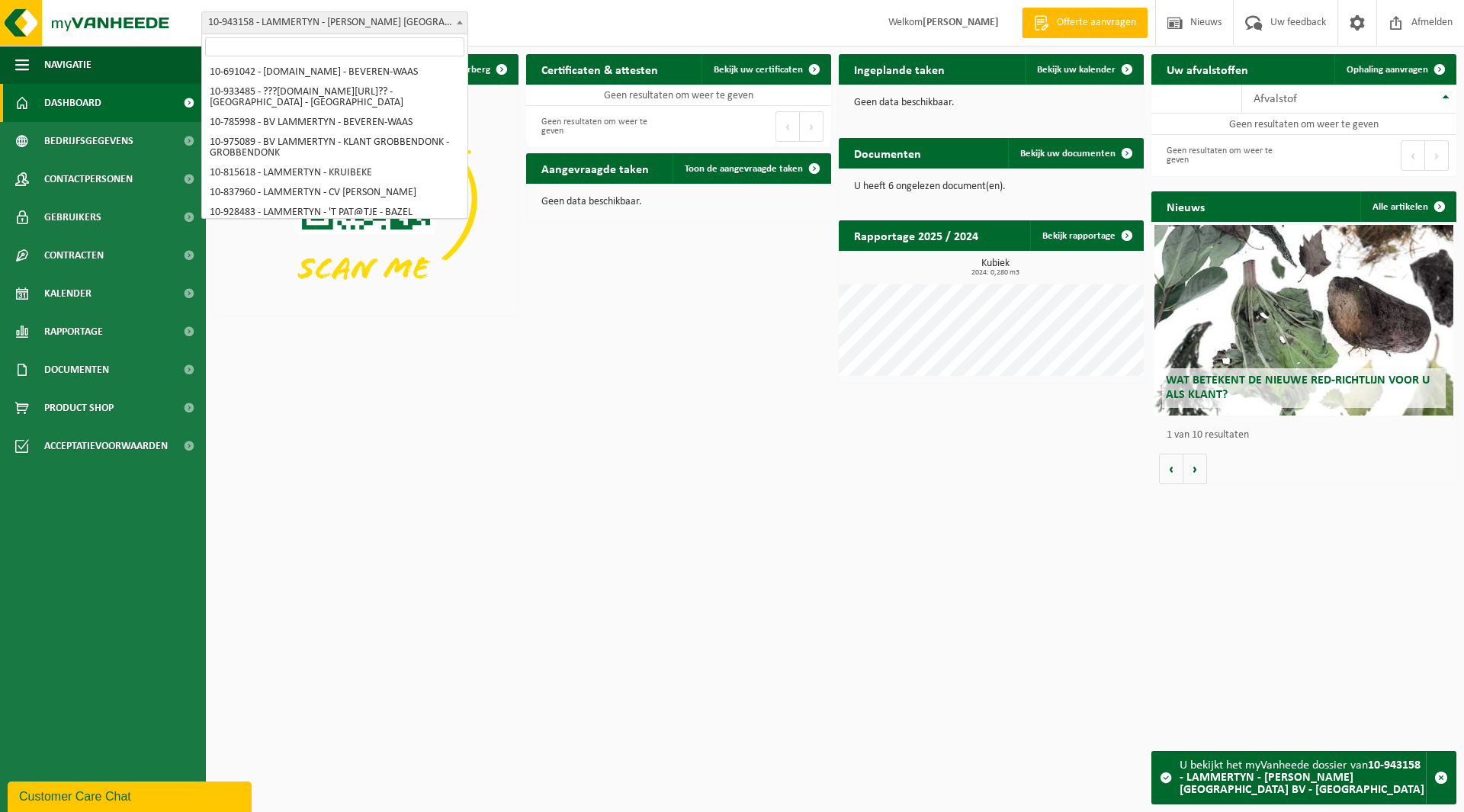
scroll to position [4908, 0]
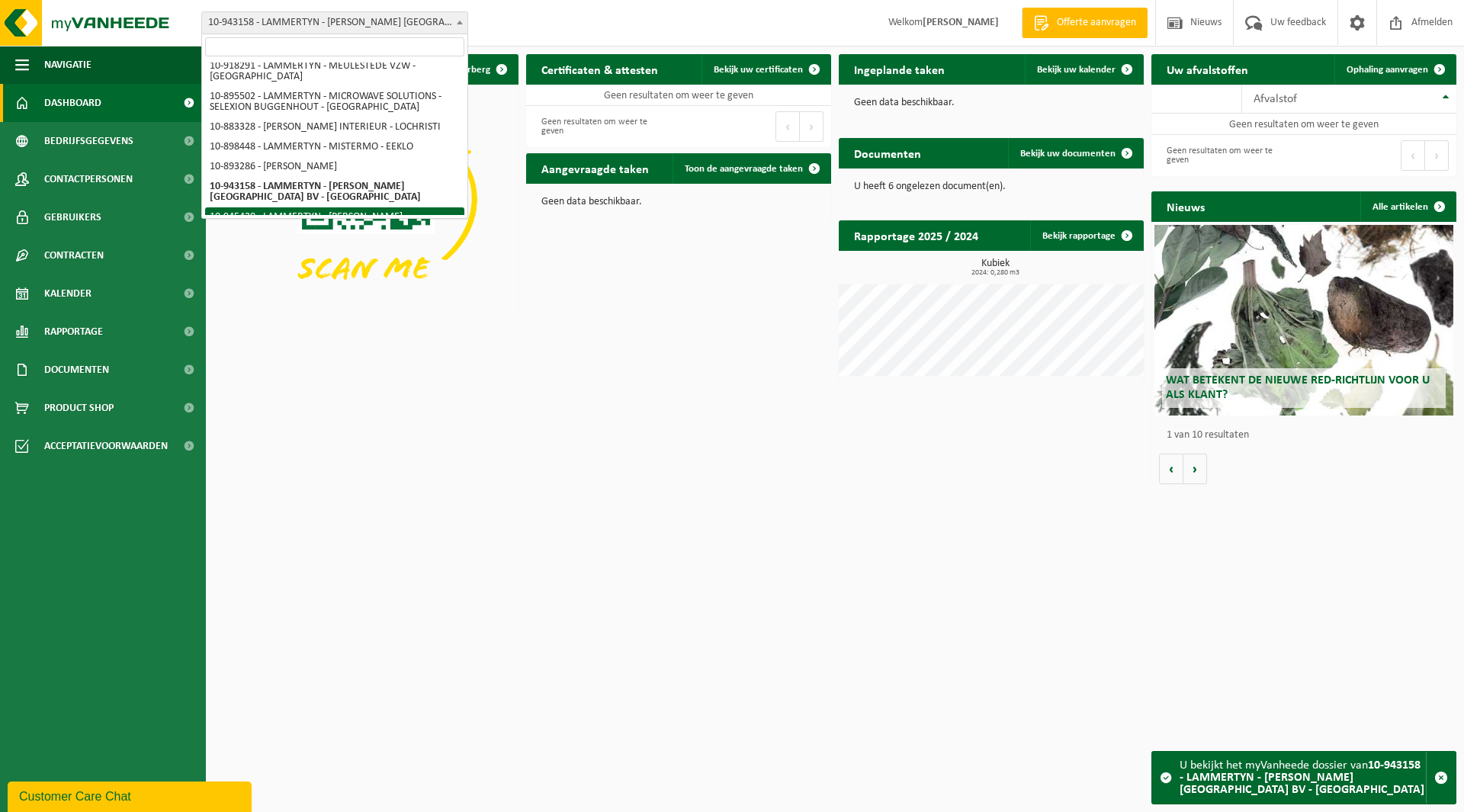
select select "141215"
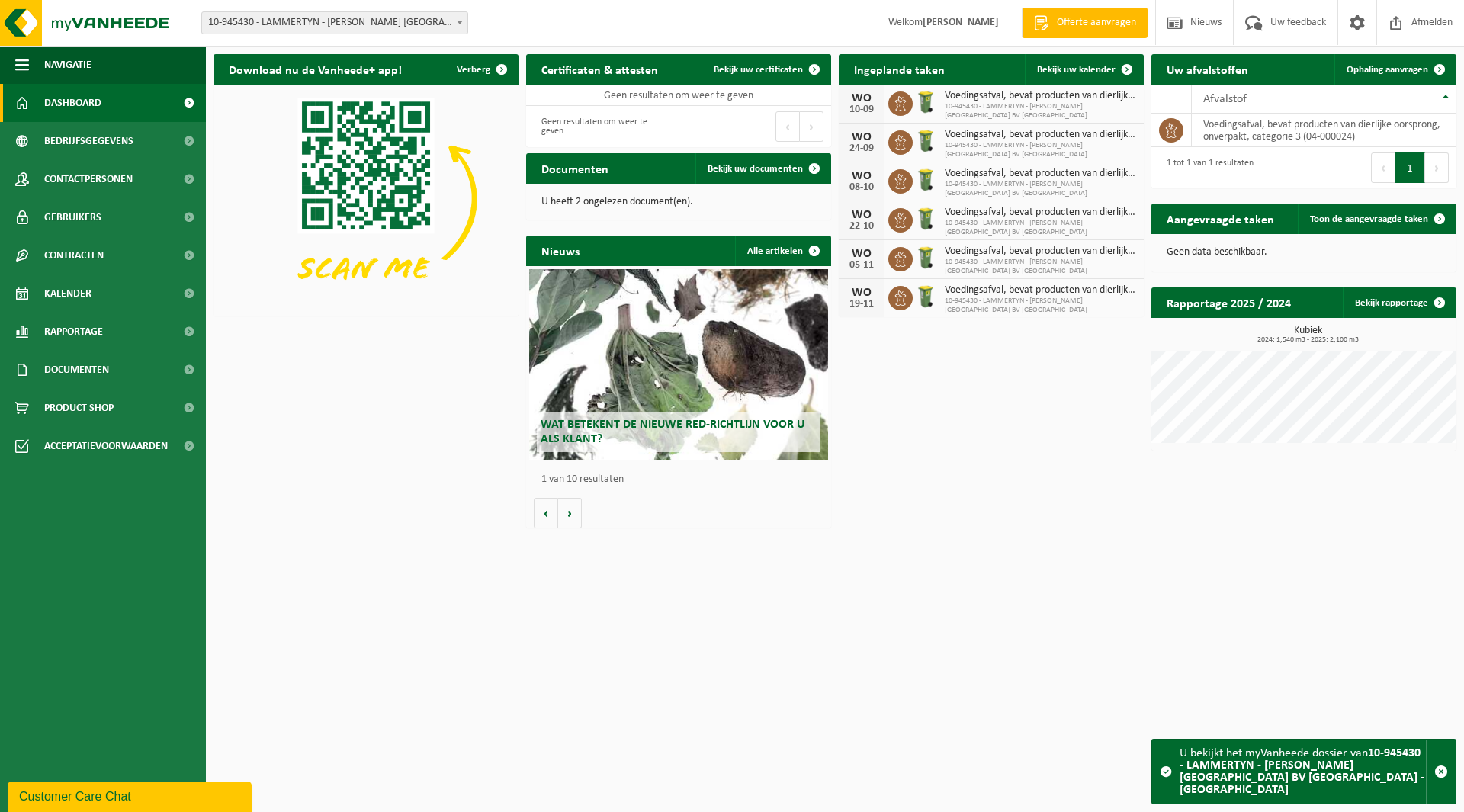
click at [278, 22] on span "10-945430 - LAMMERTYN - [PERSON_NAME] [GEOGRAPHIC_DATA] BV [GEOGRAPHIC_DATA] - …" at bounding box center [334, 22] width 265 height 21
type input "pjv"
select select "158367"
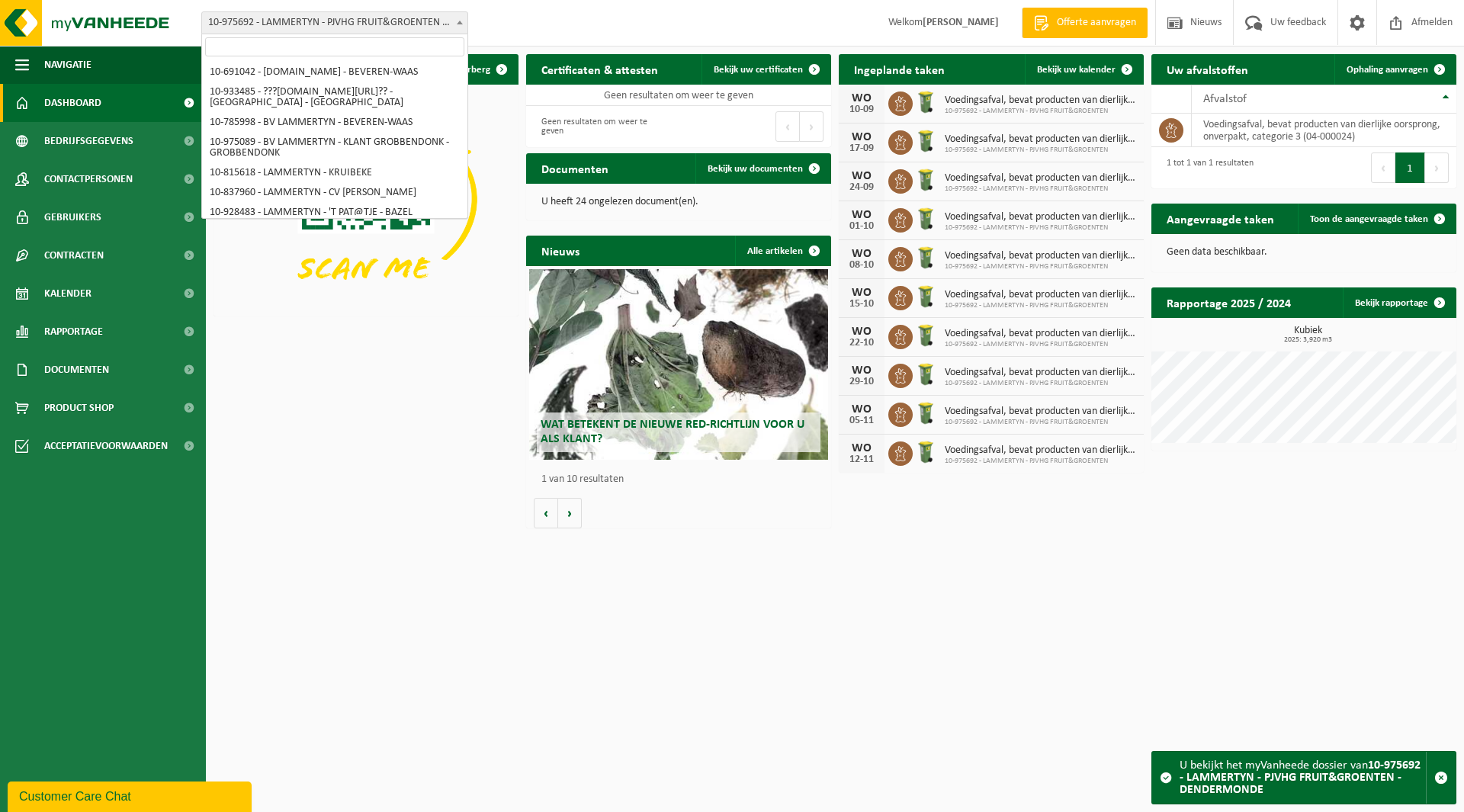
click at [344, 21] on span "10-975692 - LAMMERTYN - PJVHG FRUIT&GROENTEN - DENDERMONDE" at bounding box center [334, 22] width 265 height 21
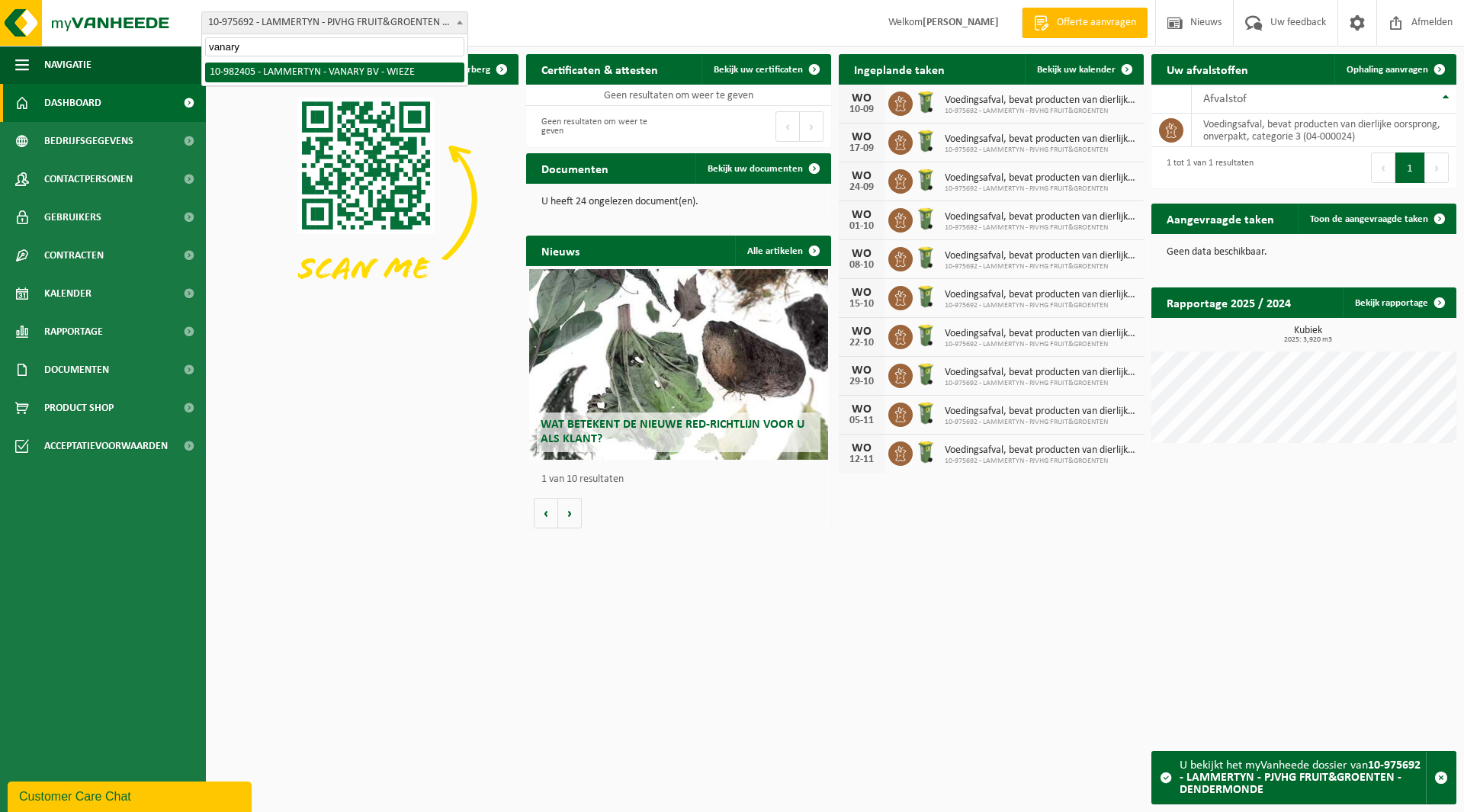
type input "vanary"
select select "162561"
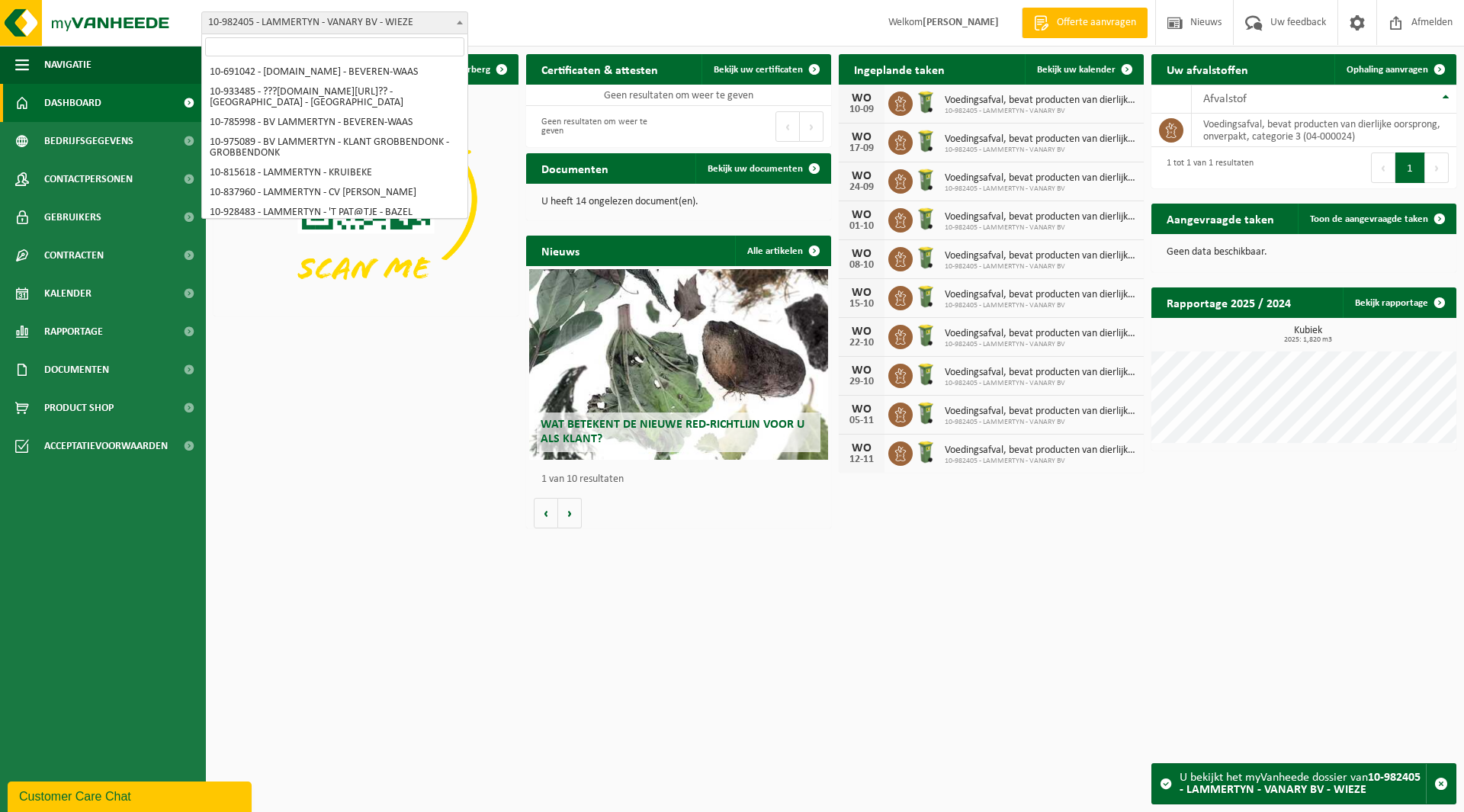
click at [287, 23] on span "10-982405 - LAMMERTYN - VANARY BV - WIEZE" at bounding box center [334, 22] width 265 height 21
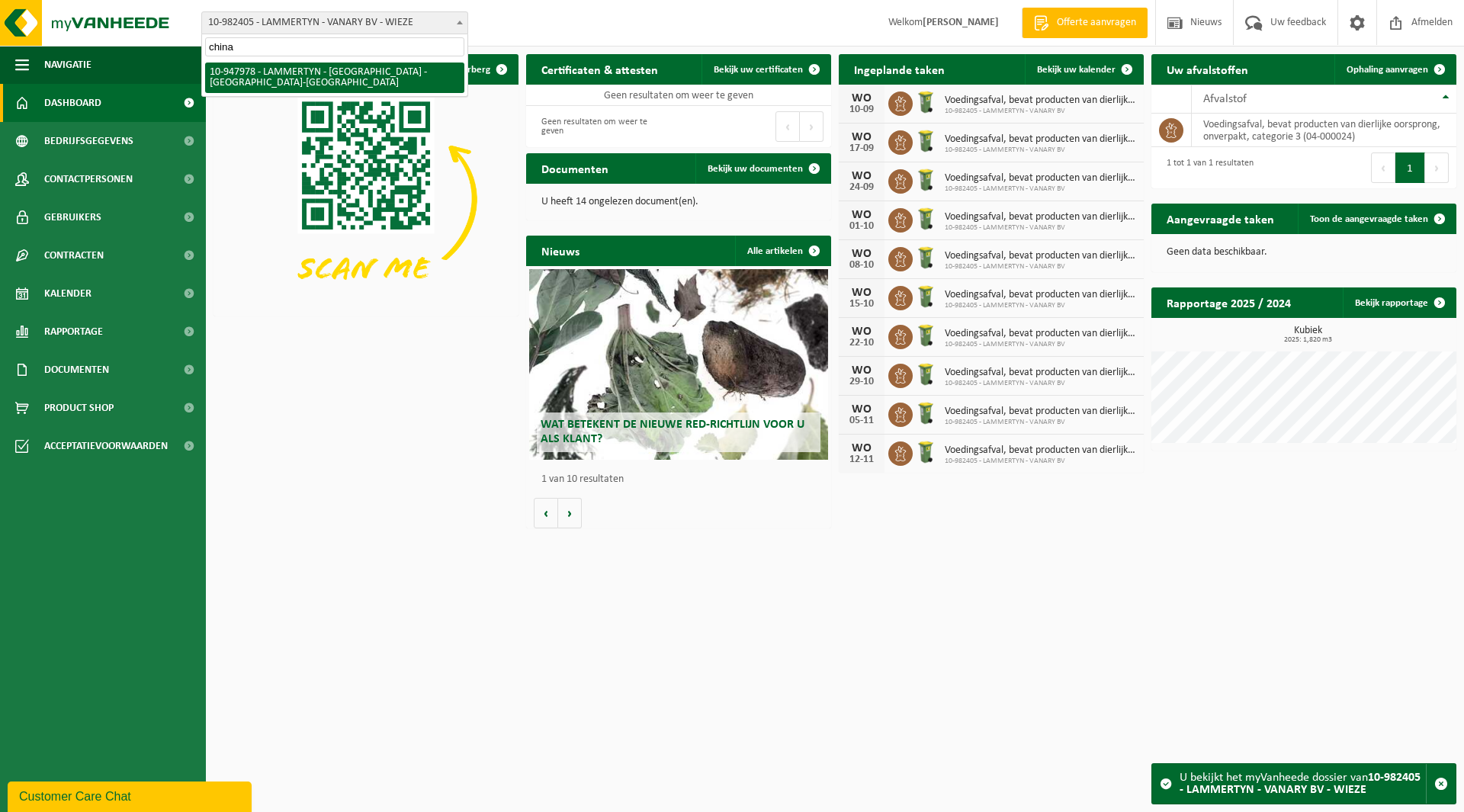
type input "china"
select select "142463"
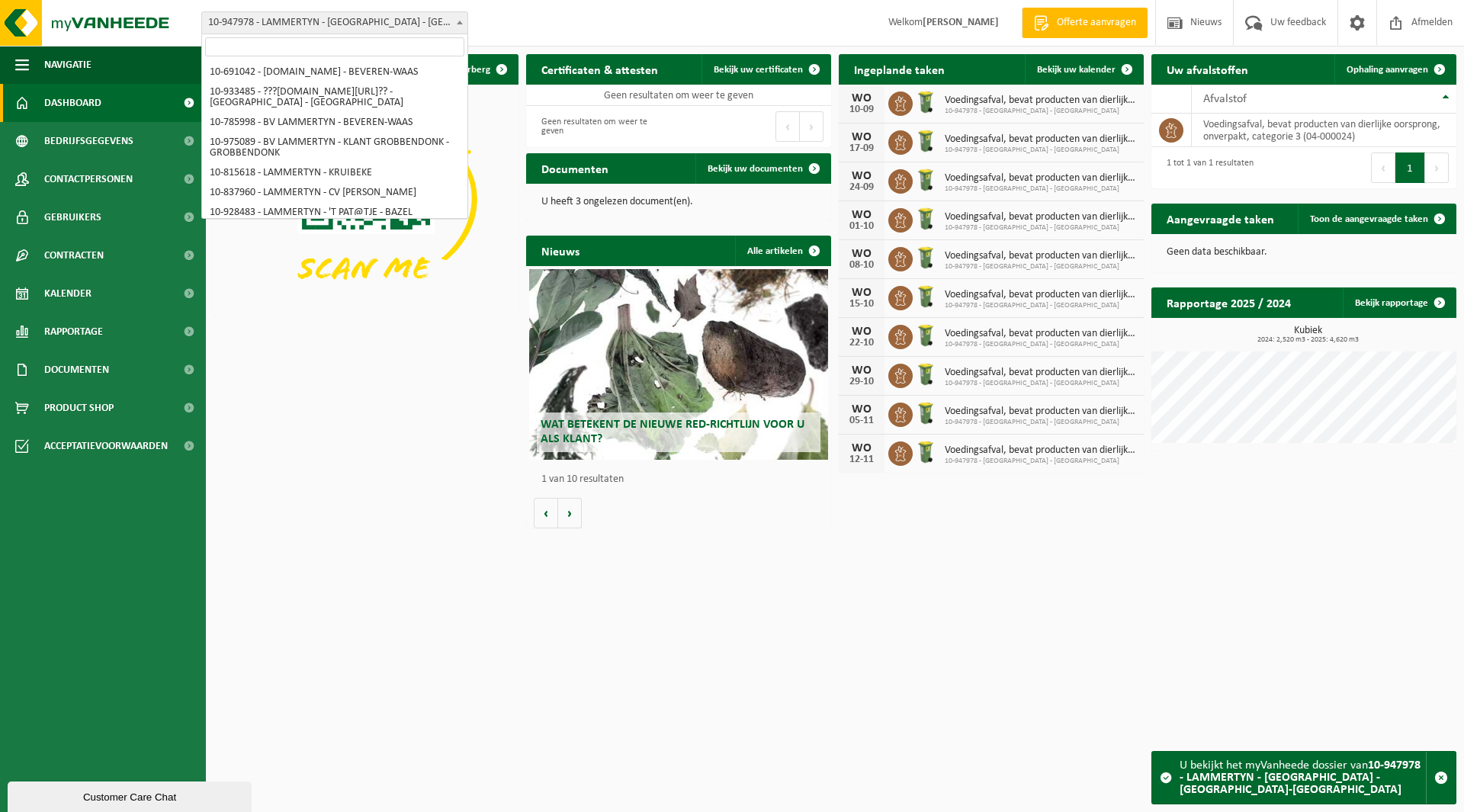
click at [285, 25] on span "10-947978 - LAMMERTYN - [GEOGRAPHIC_DATA] - [GEOGRAPHIC_DATA]-[GEOGRAPHIC_DATA]" at bounding box center [334, 22] width 265 height 21
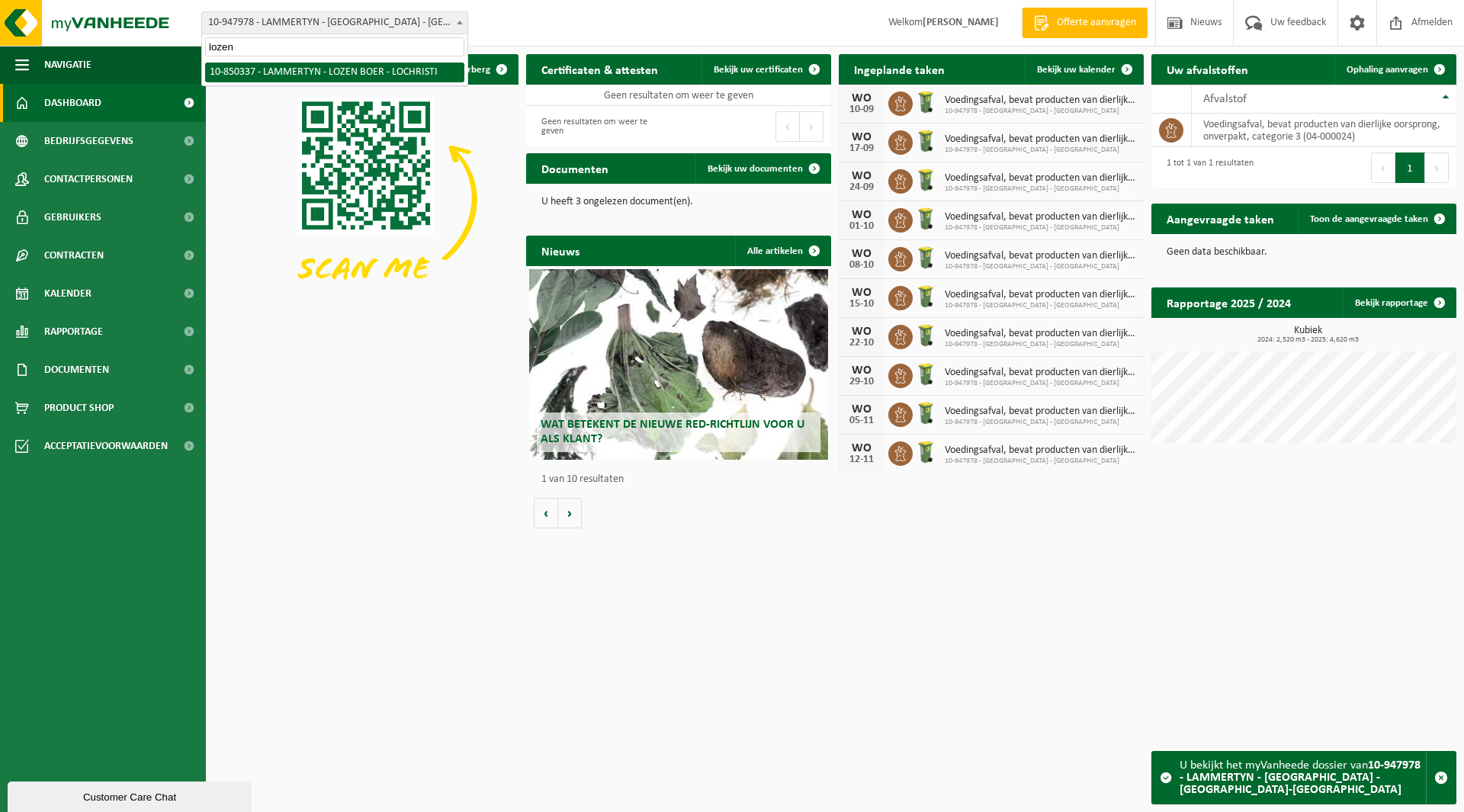
type input "lozen"
select select "96267"
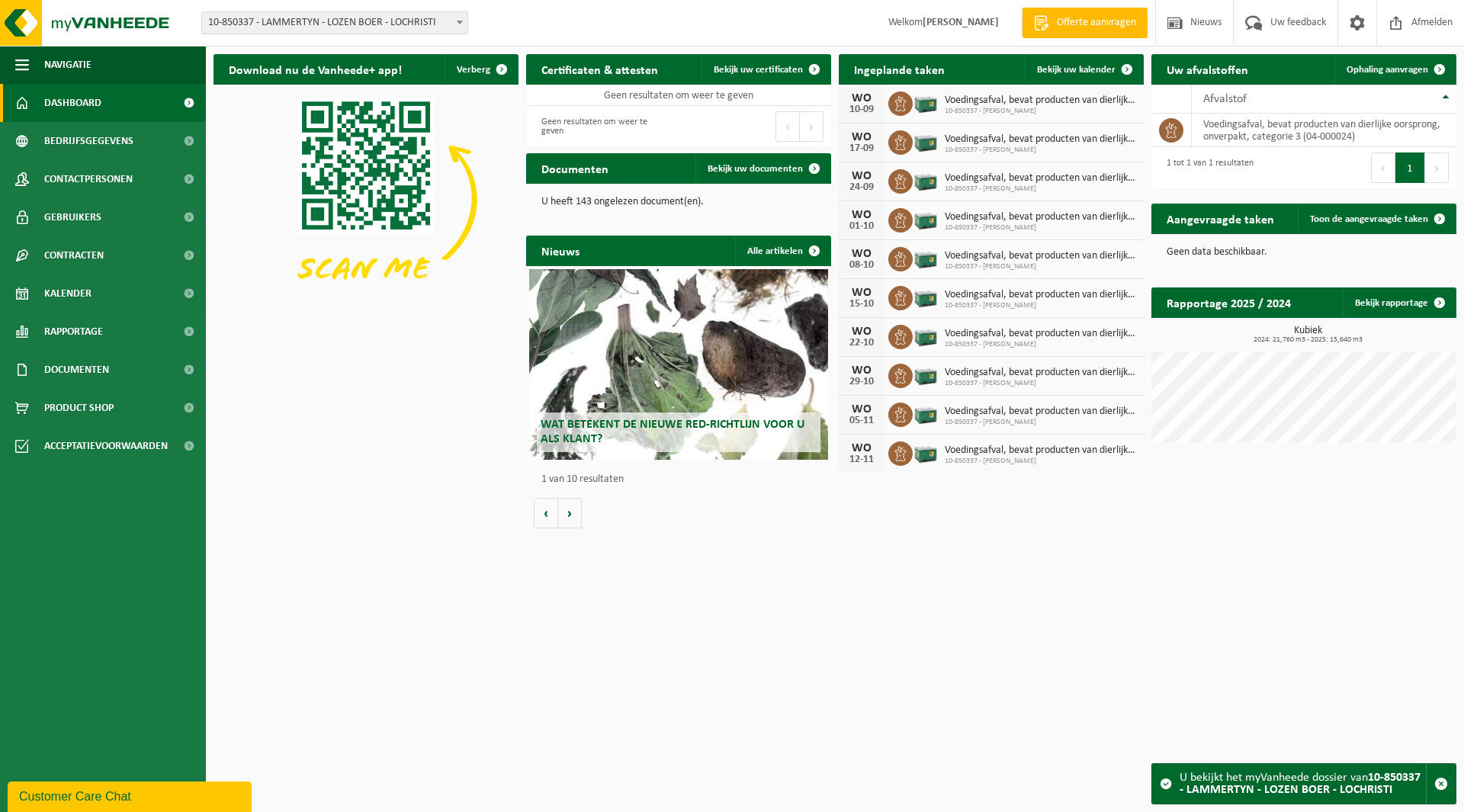
click at [288, 21] on span "10-850337 - LAMMERTYN - LOZEN BOER - LOCHRISTI" at bounding box center [334, 22] width 265 height 21
type input "soep"
select select "112837"
